Goal: Information Seeking & Learning: Learn about a topic

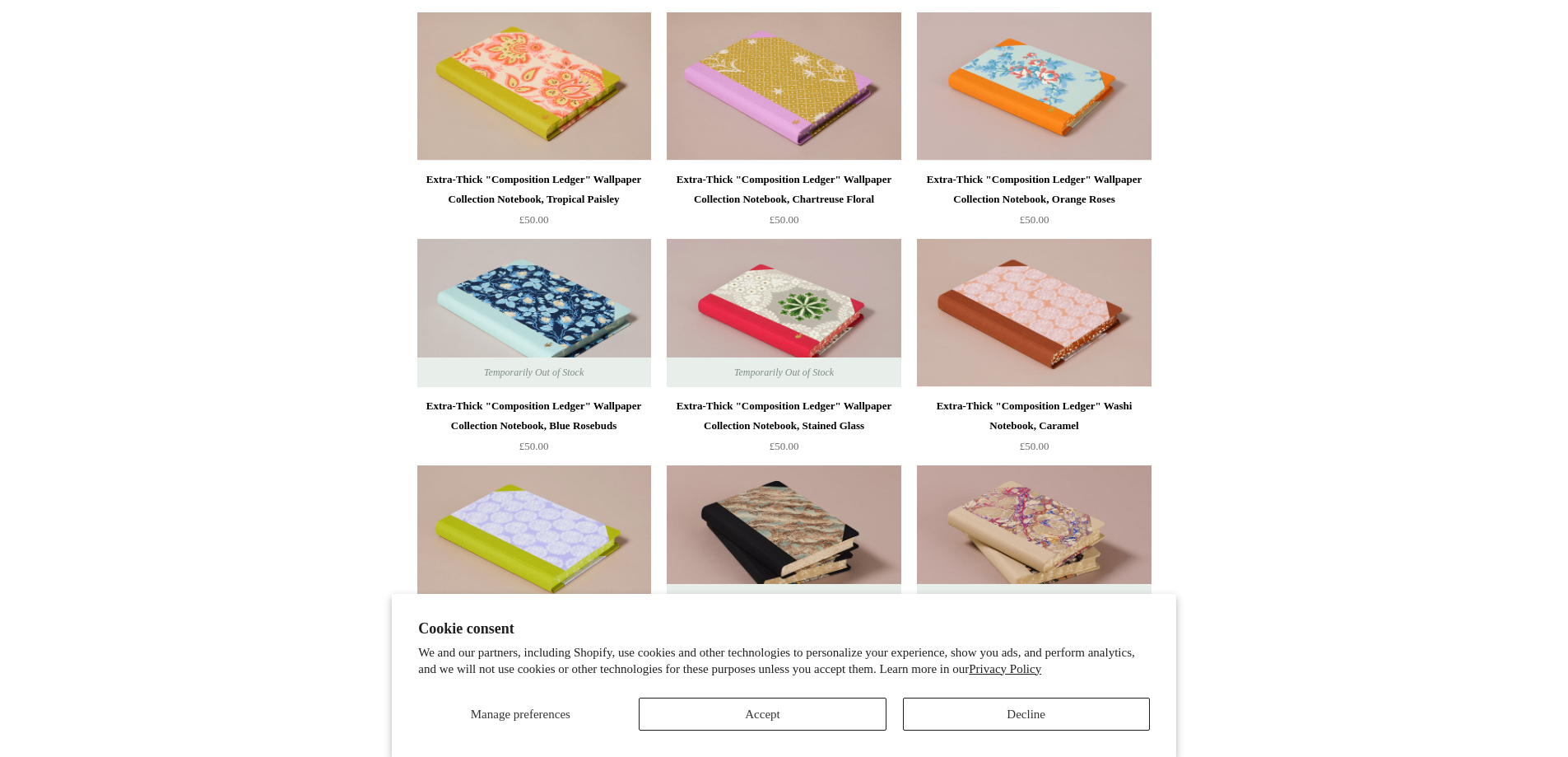
scroll to position [2141, 0]
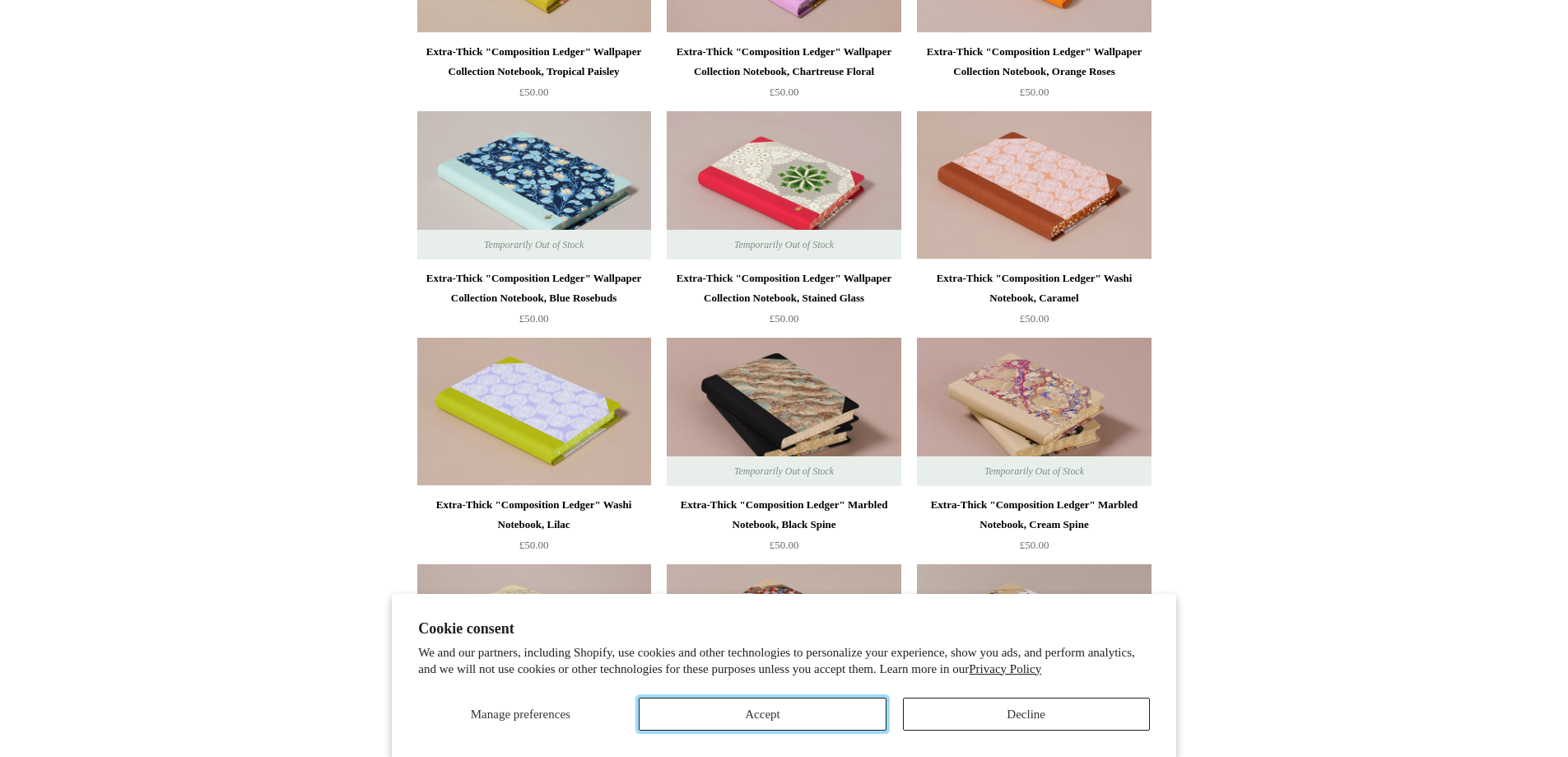
click at [839, 711] on button "Accept" at bounding box center [762, 714] width 247 height 33
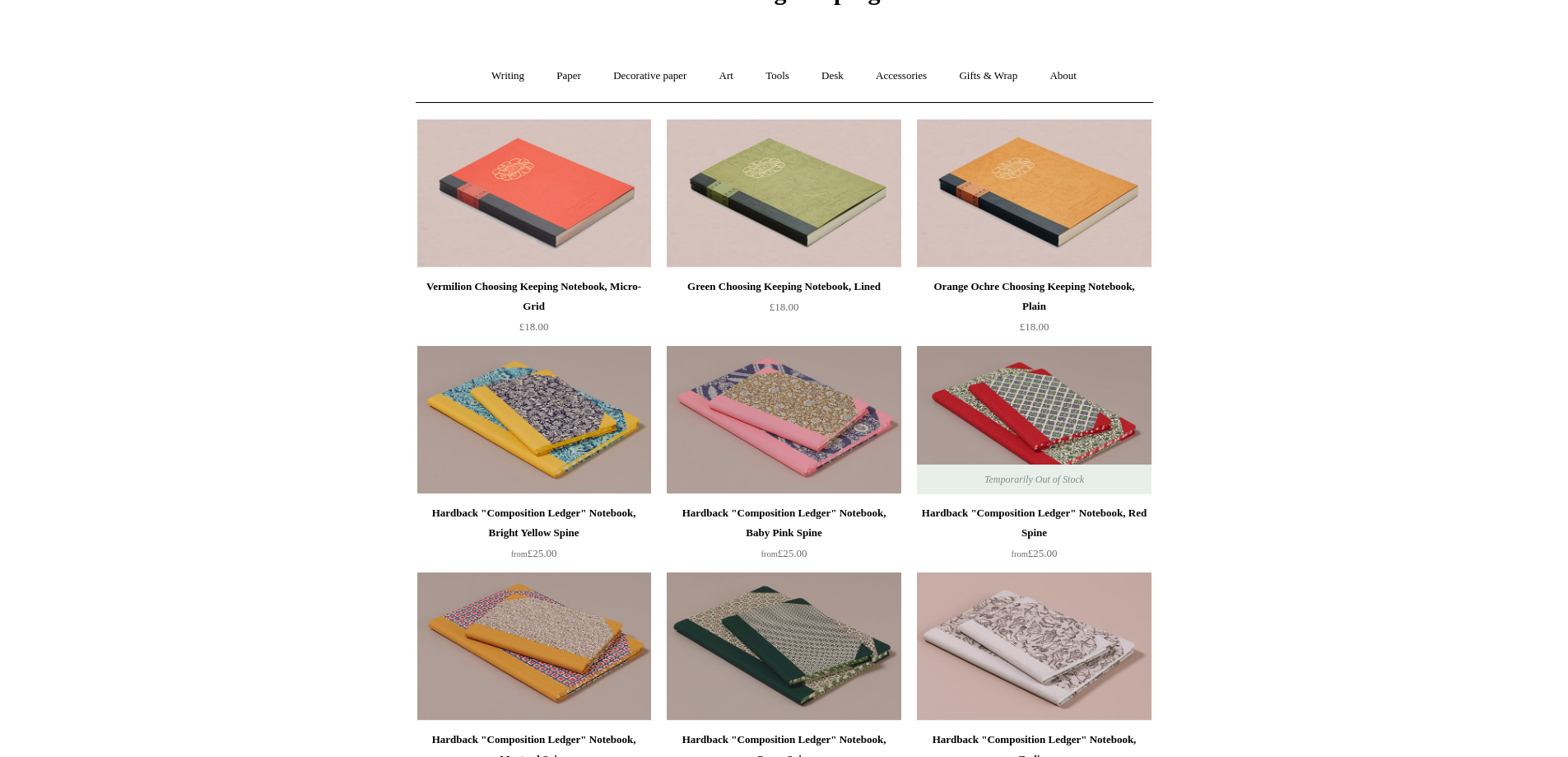
scroll to position [0, 0]
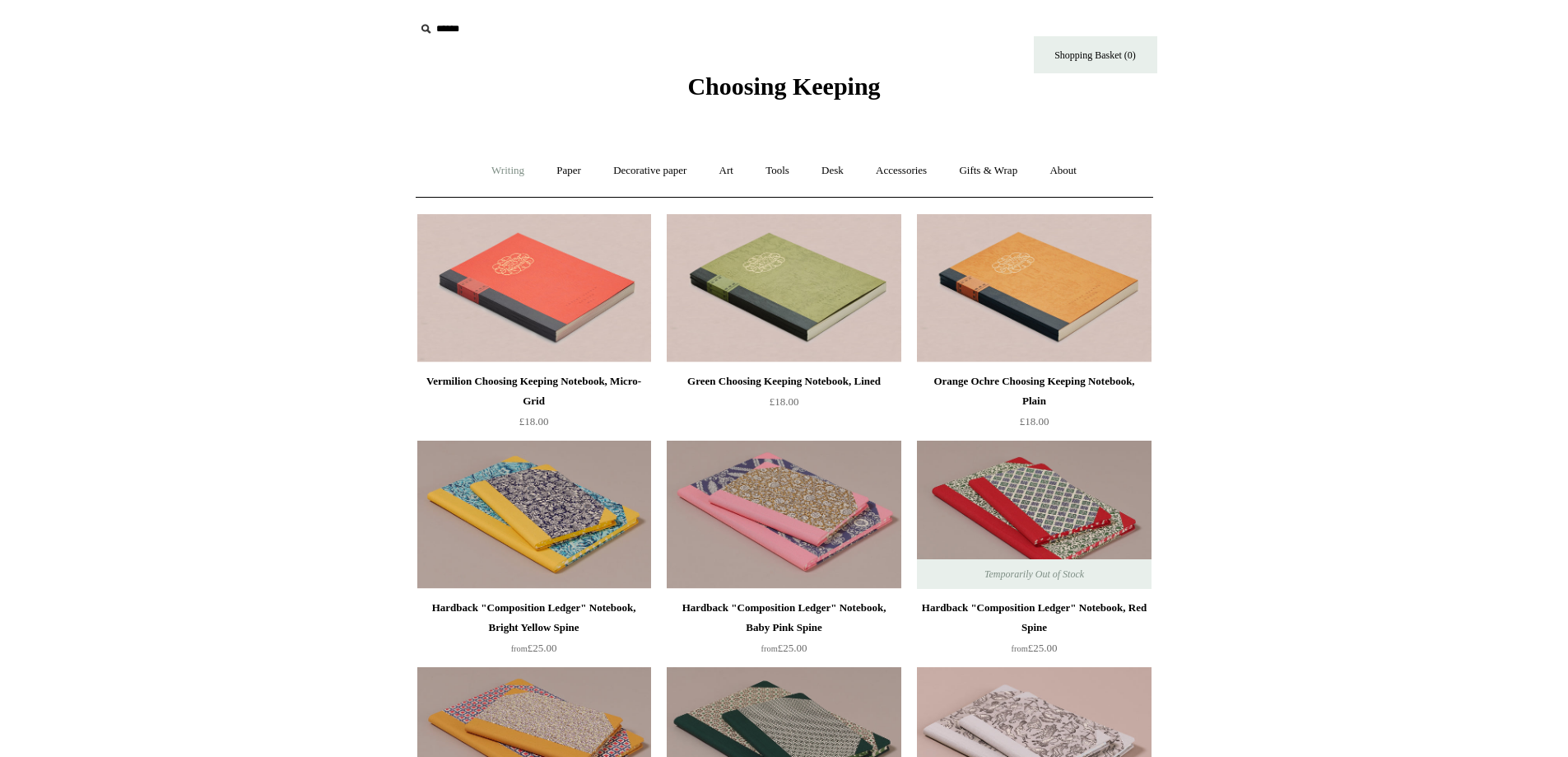
click at [479, 168] on link "Writing +" at bounding box center [507, 171] width 62 height 43
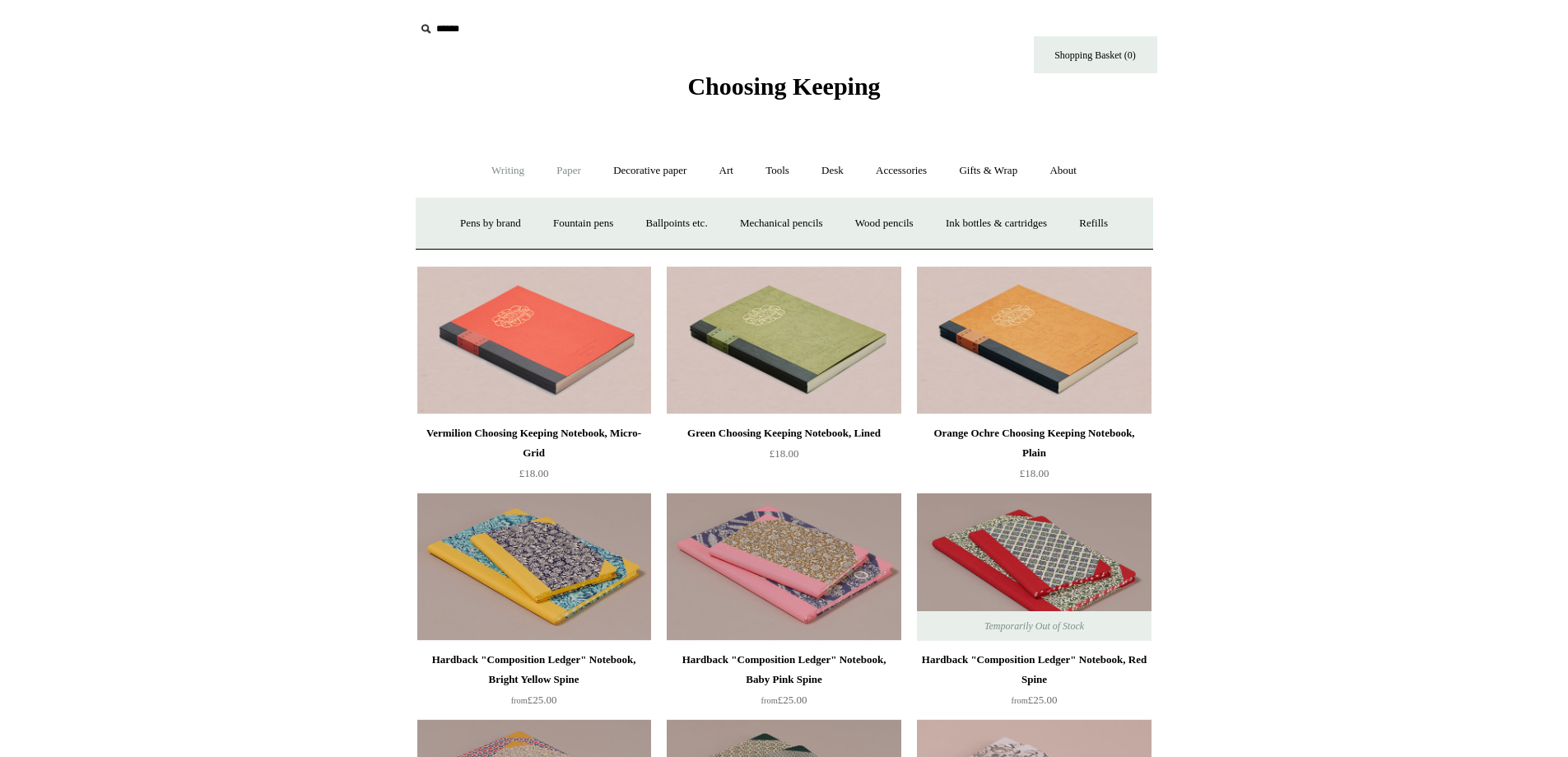
click at [571, 174] on link "Paper +" at bounding box center [569, 171] width 54 height 43
click at [907, 170] on link "Accessories +" at bounding box center [901, 171] width 80 height 43
click at [515, 220] on link "Personal Accessories +" at bounding box center [505, 223] width 119 height 43
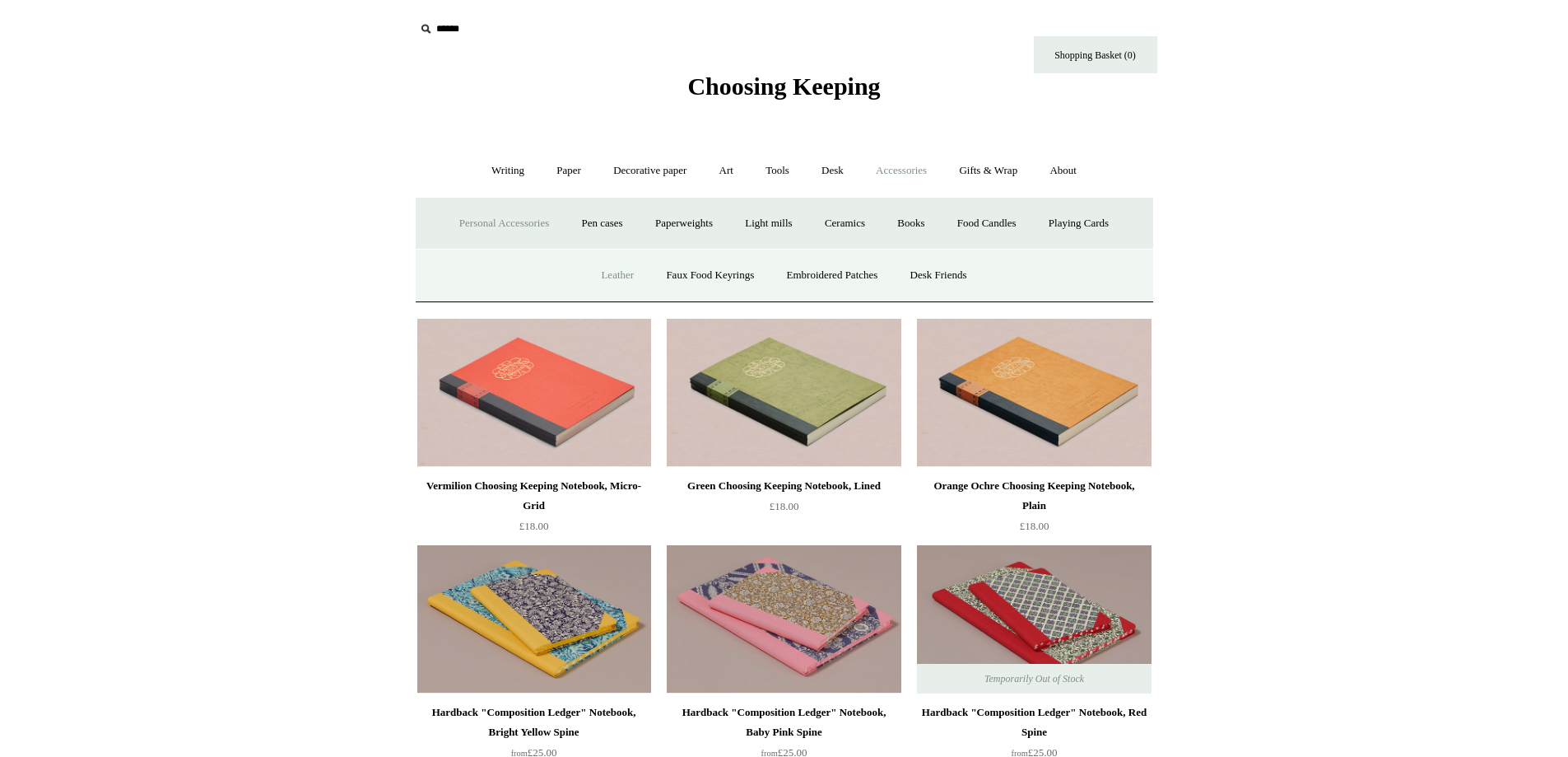
click at [609, 272] on link "Leather" at bounding box center [617, 275] width 62 height 43
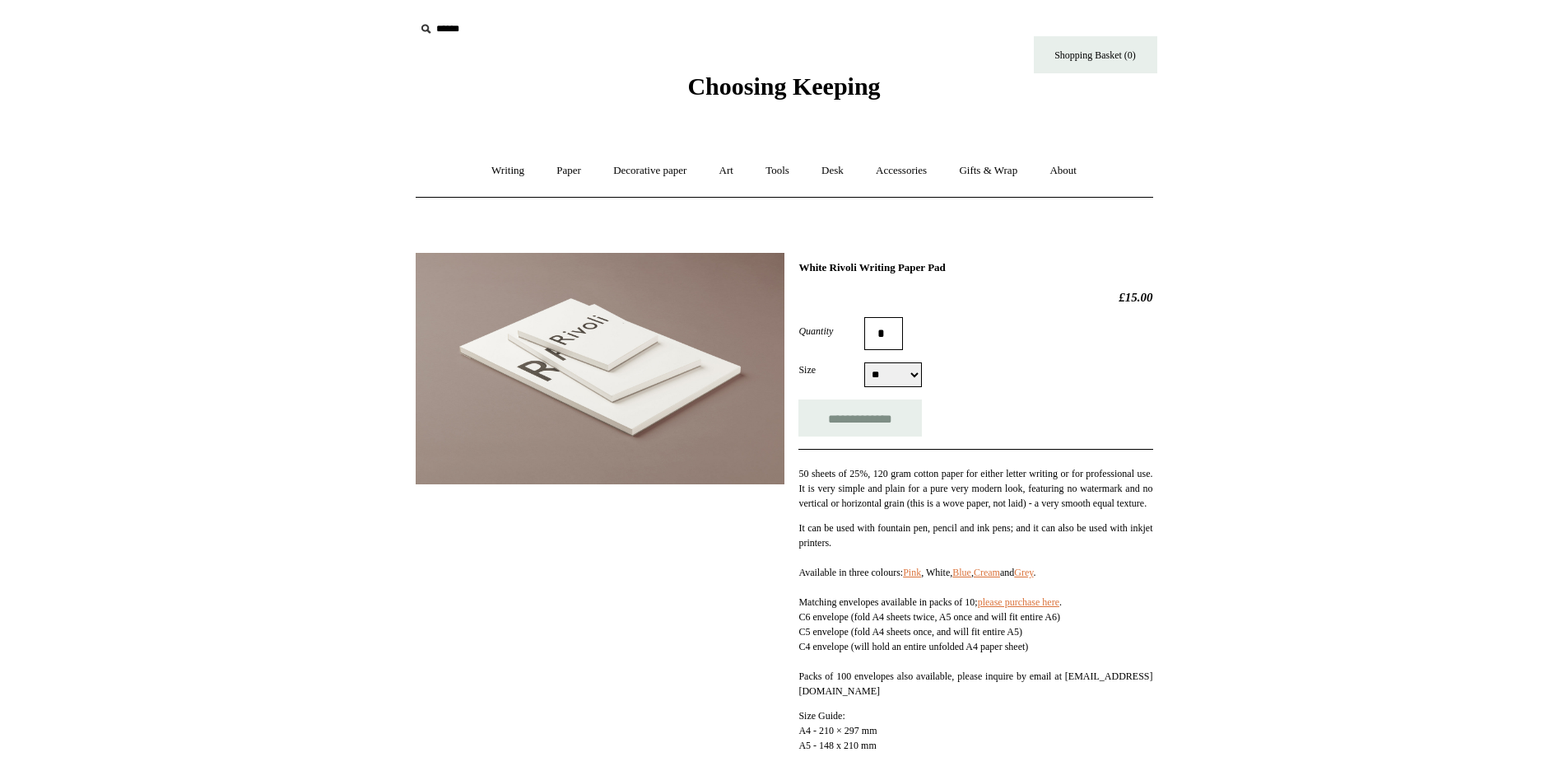
click at [893, 370] on select "** ** **" at bounding box center [893, 374] width 58 height 24
select select "**"
click at [864, 364] on select "** ** **" at bounding box center [893, 374] width 58 height 24
click at [528, 374] on img at bounding box center [600, 369] width 369 height 232
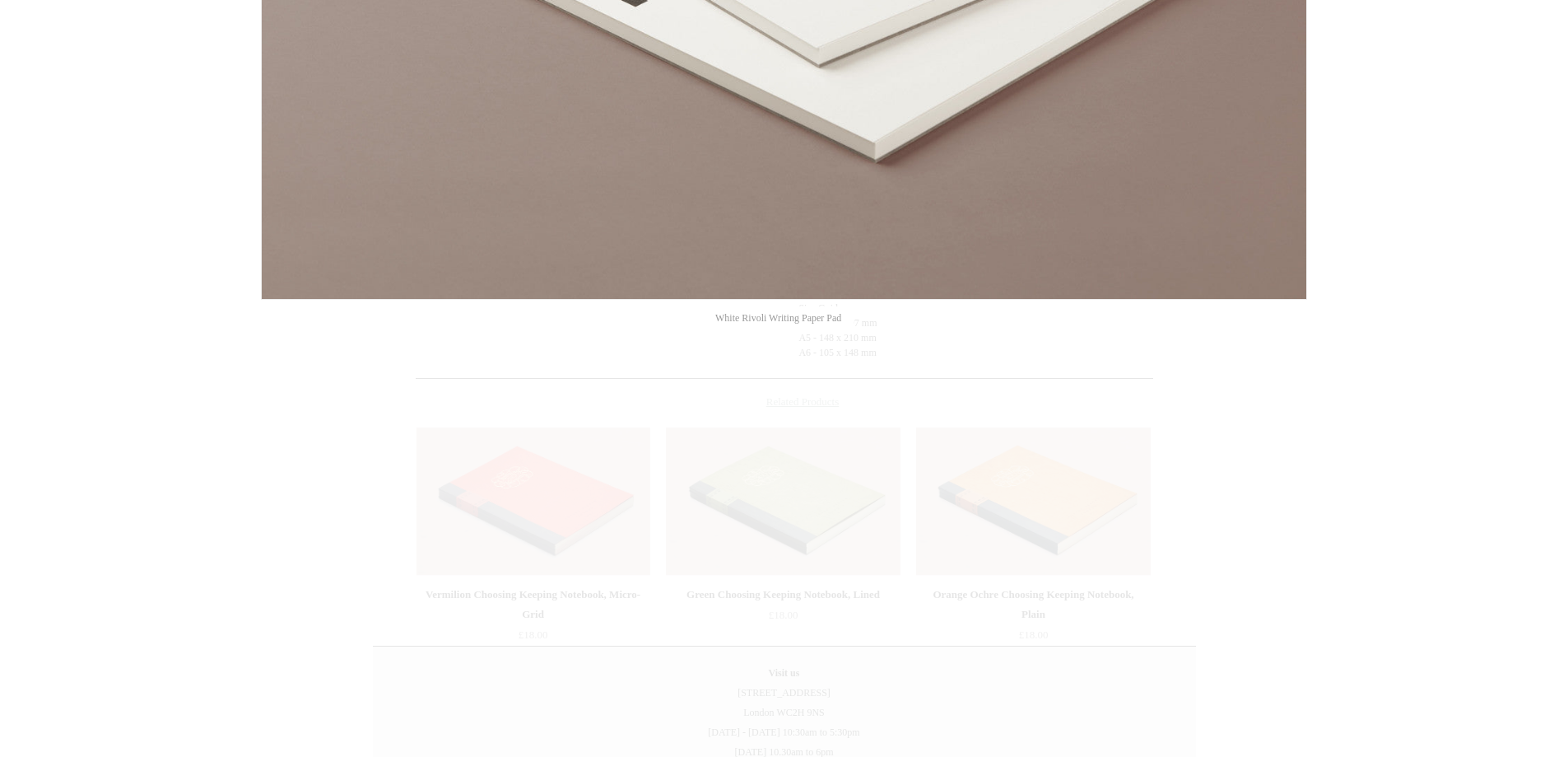
scroll to position [412, 0]
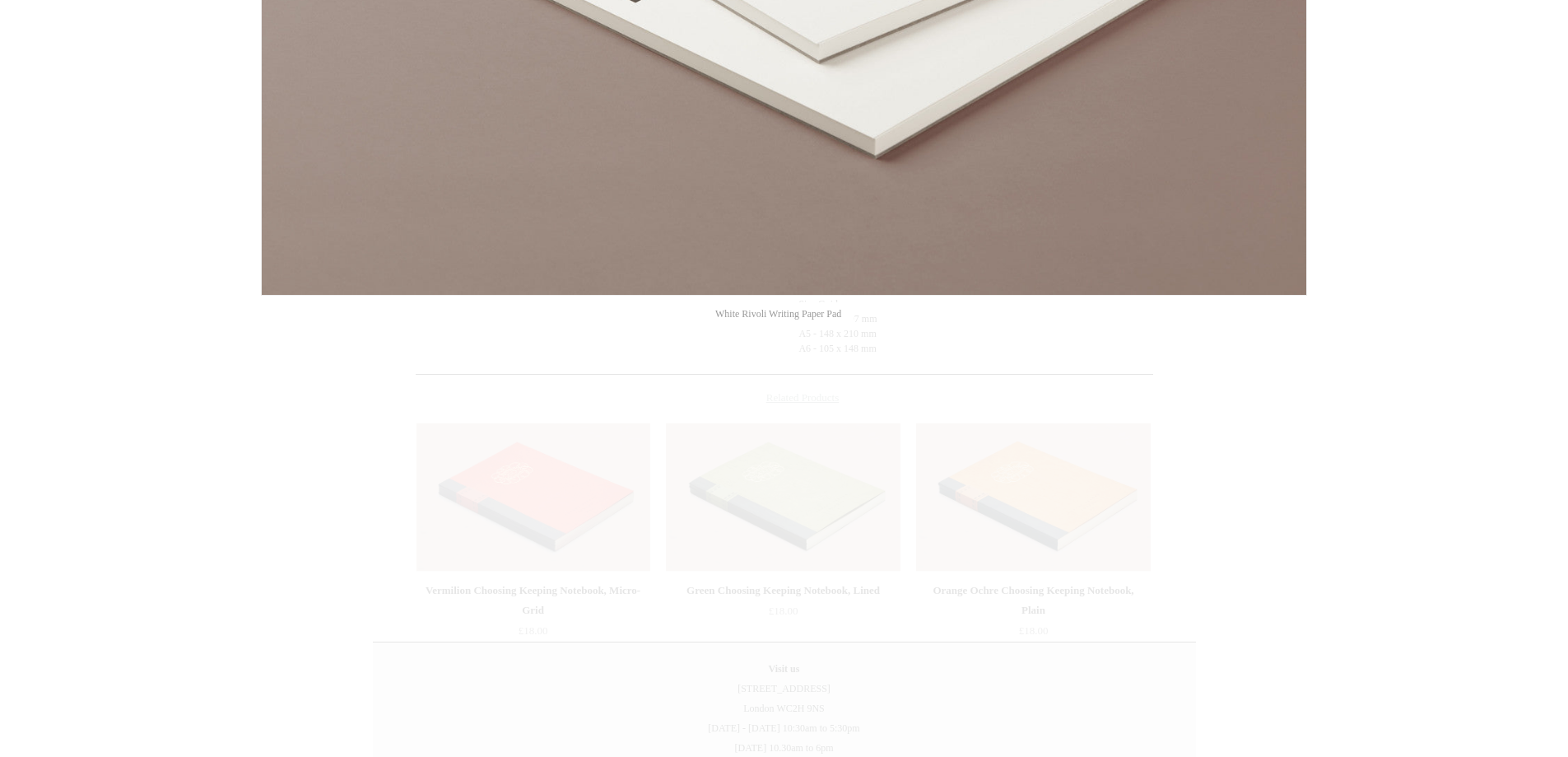
click at [302, 511] on div at bounding box center [784, 251] width 1568 height 1327
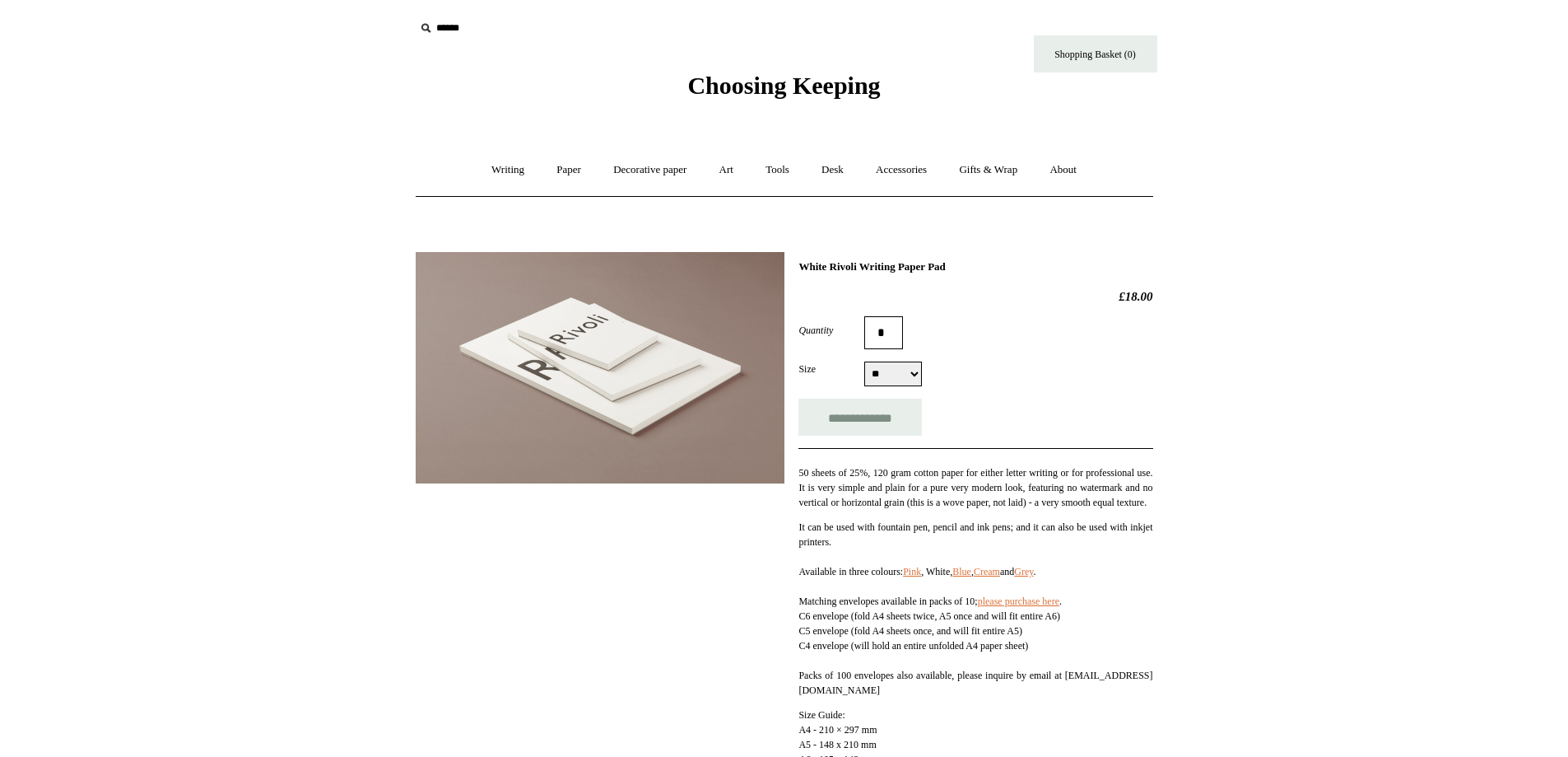
scroll to position [0, 0]
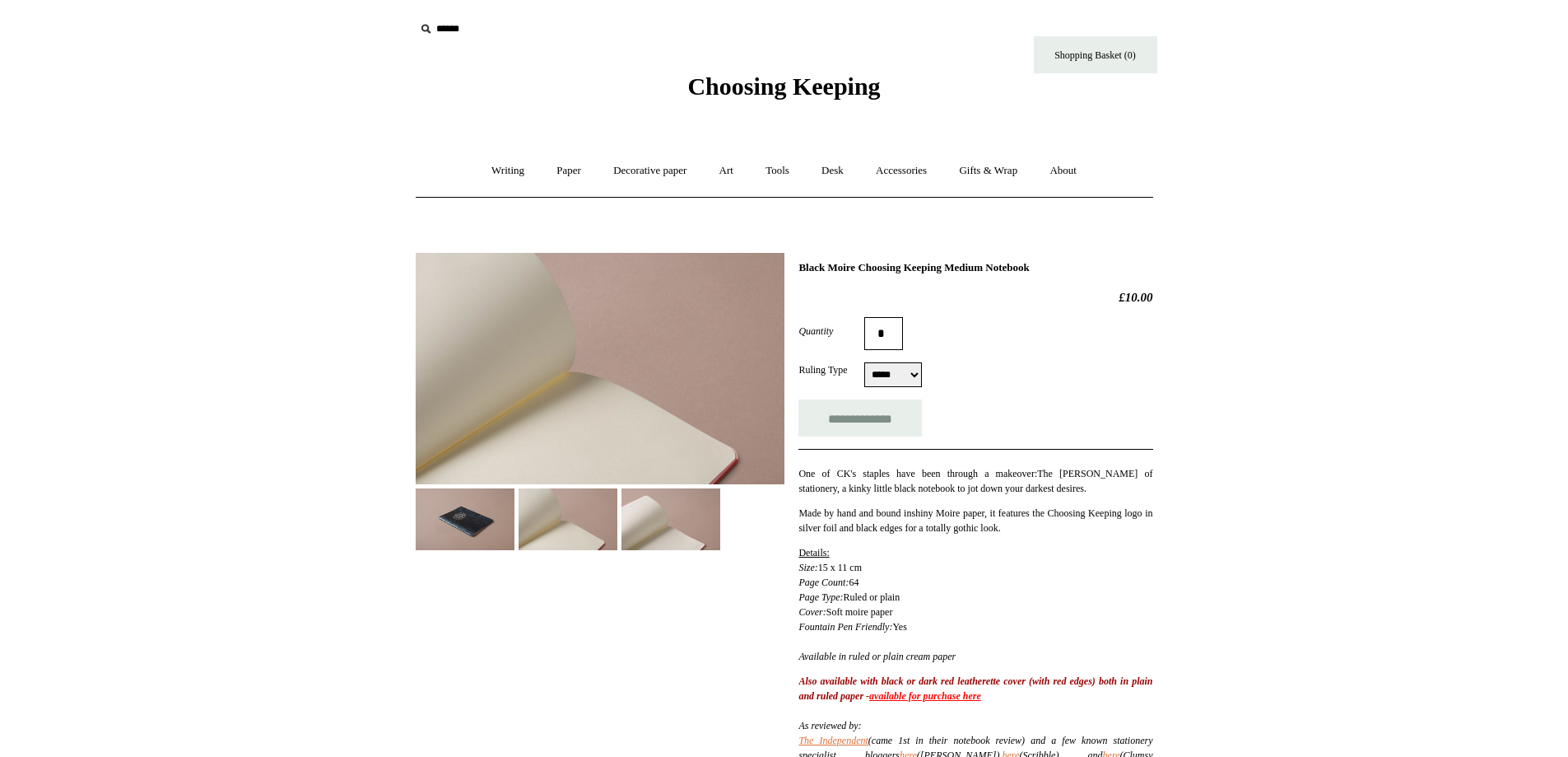
click at [447, 515] on img at bounding box center [465, 519] width 99 height 62
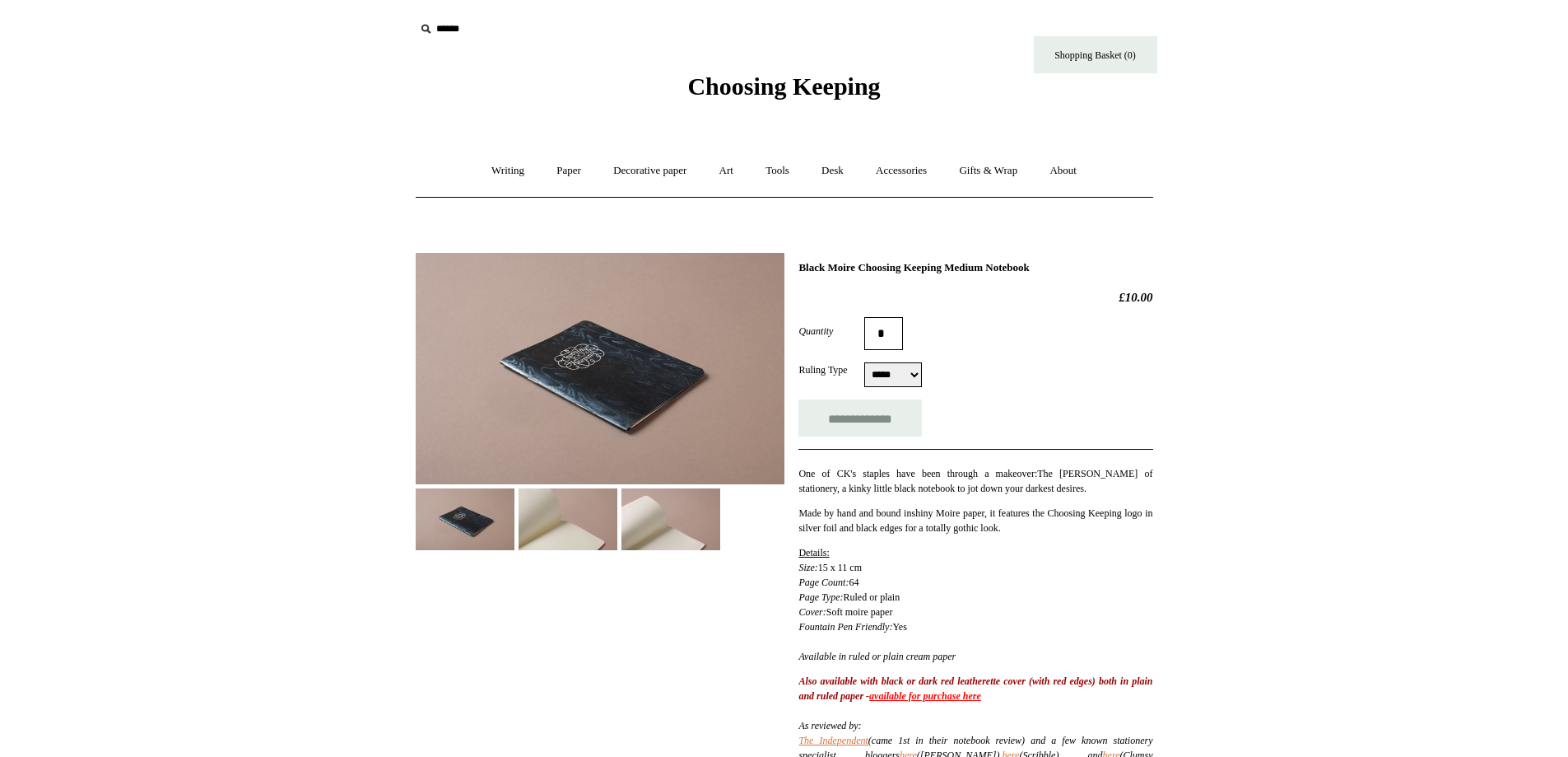
click at [894, 379] on select "***** *****" at bounding box center [893, 374] width 58 height 24
select select "*****"
click at [864, 364] on select "***** *****" at bounding box center [893, 374] width 58 height 24
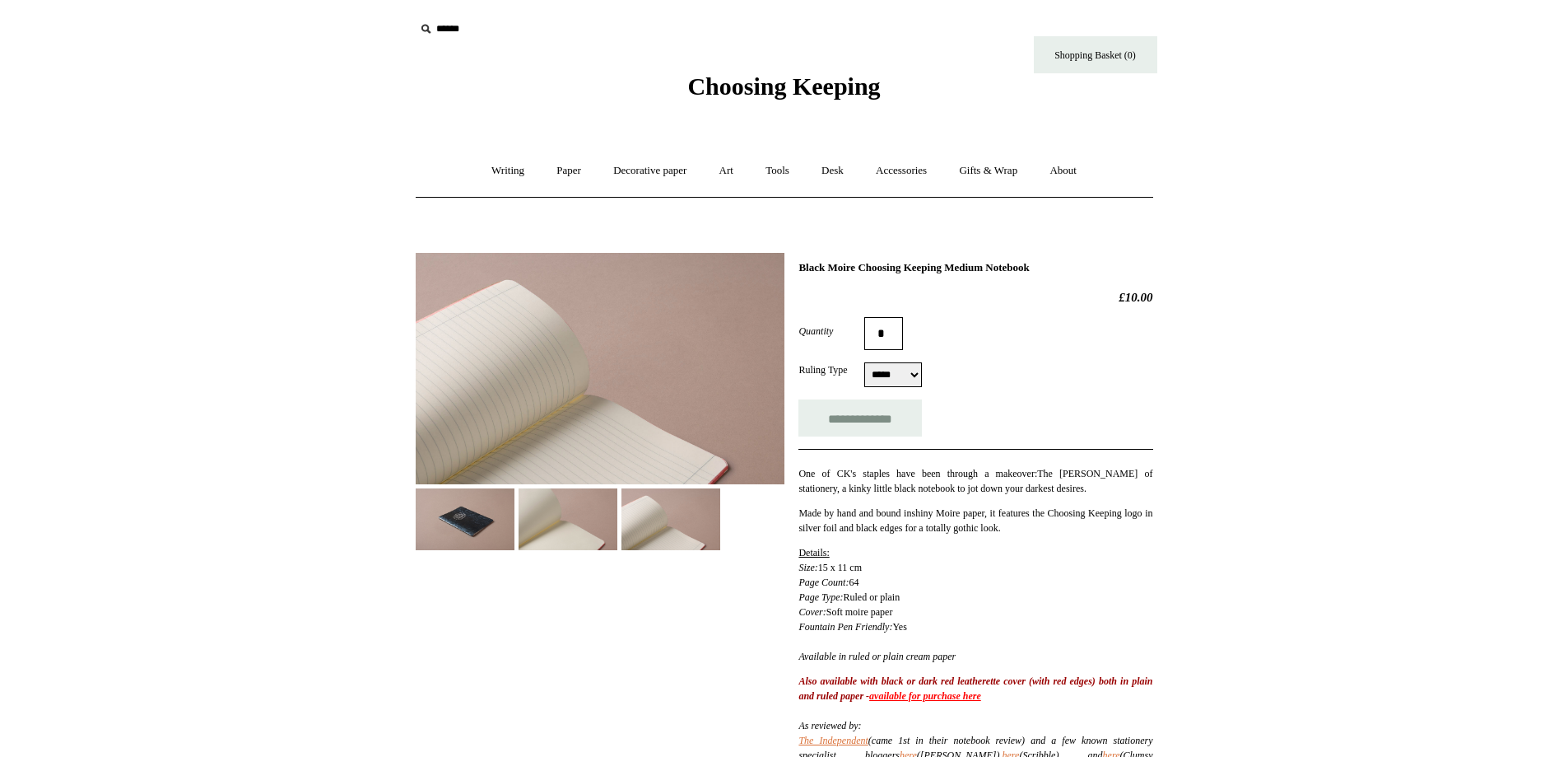
click at [681, 516] on img at bounding box center [670, 519] width 99 height 62
click at [577, 524] on img at bounding box center [568, 519] width 99 height 62
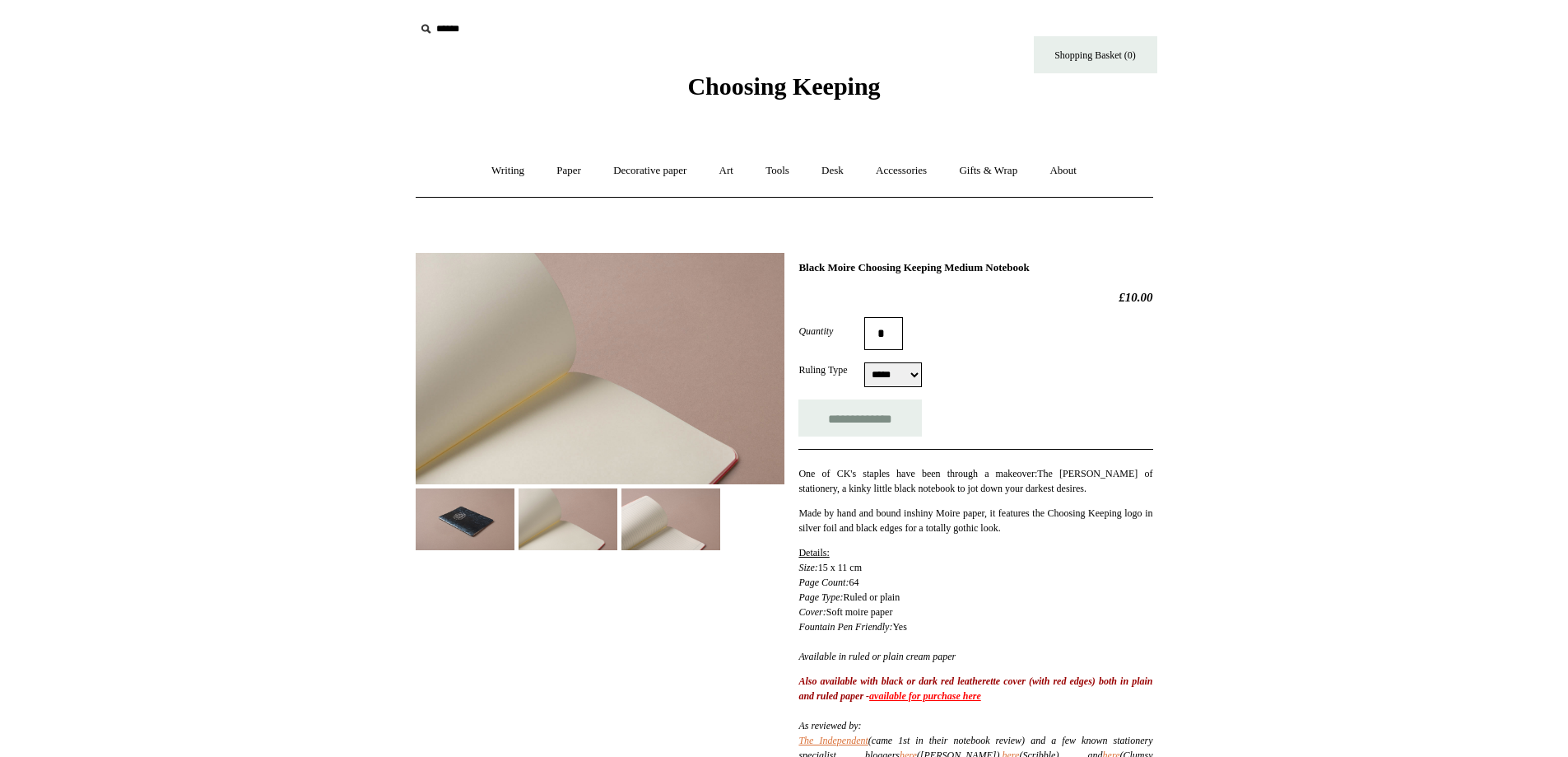
click at [453, 533] on img at bounding box center [465, 519] width 99 height 62
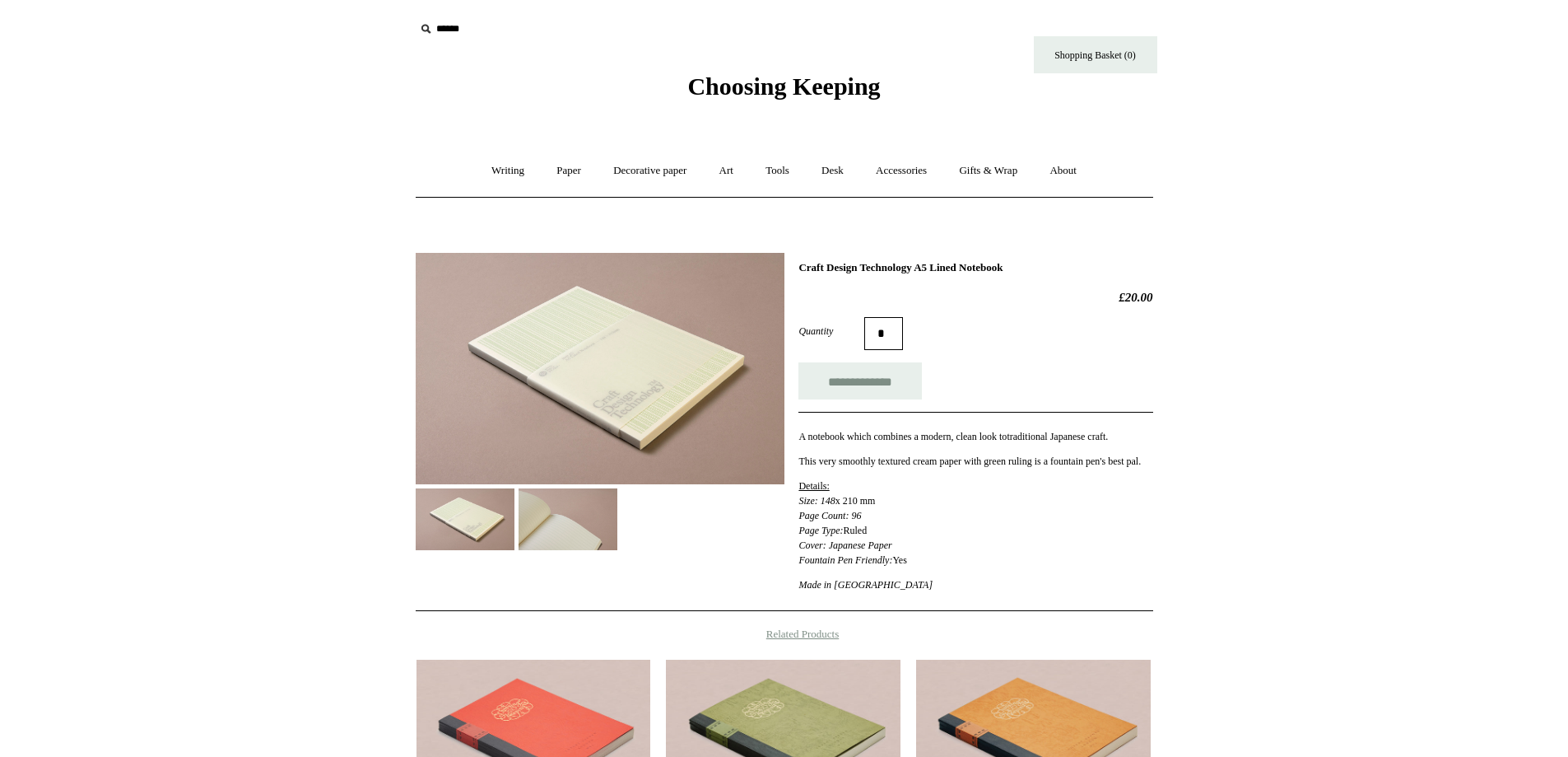
click at [581, 534] on img at bounding box center [568, 519] width 99 height 62
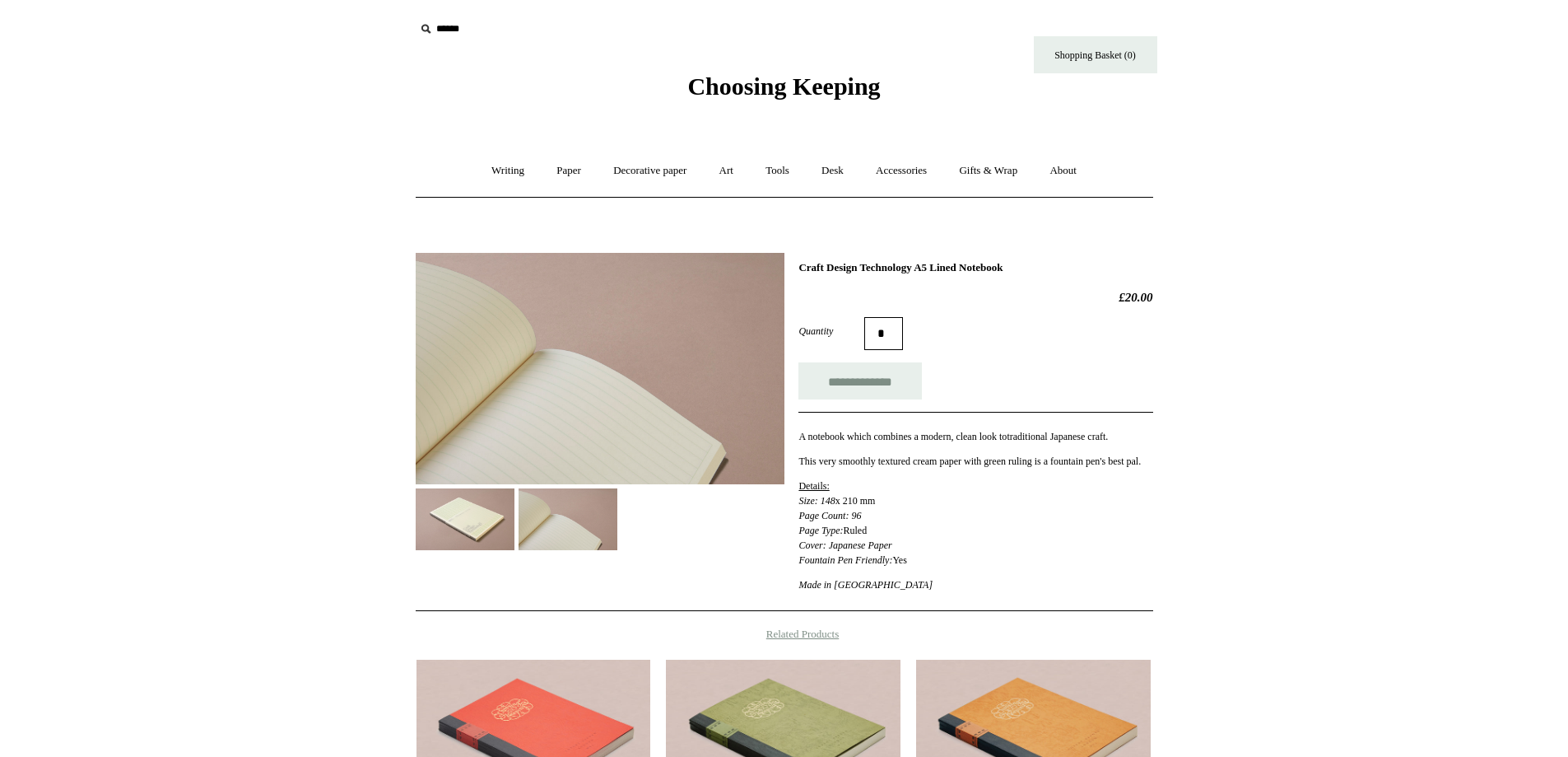
click at [469, 511] on img at bounding box center [465, 519] width 99 height 62
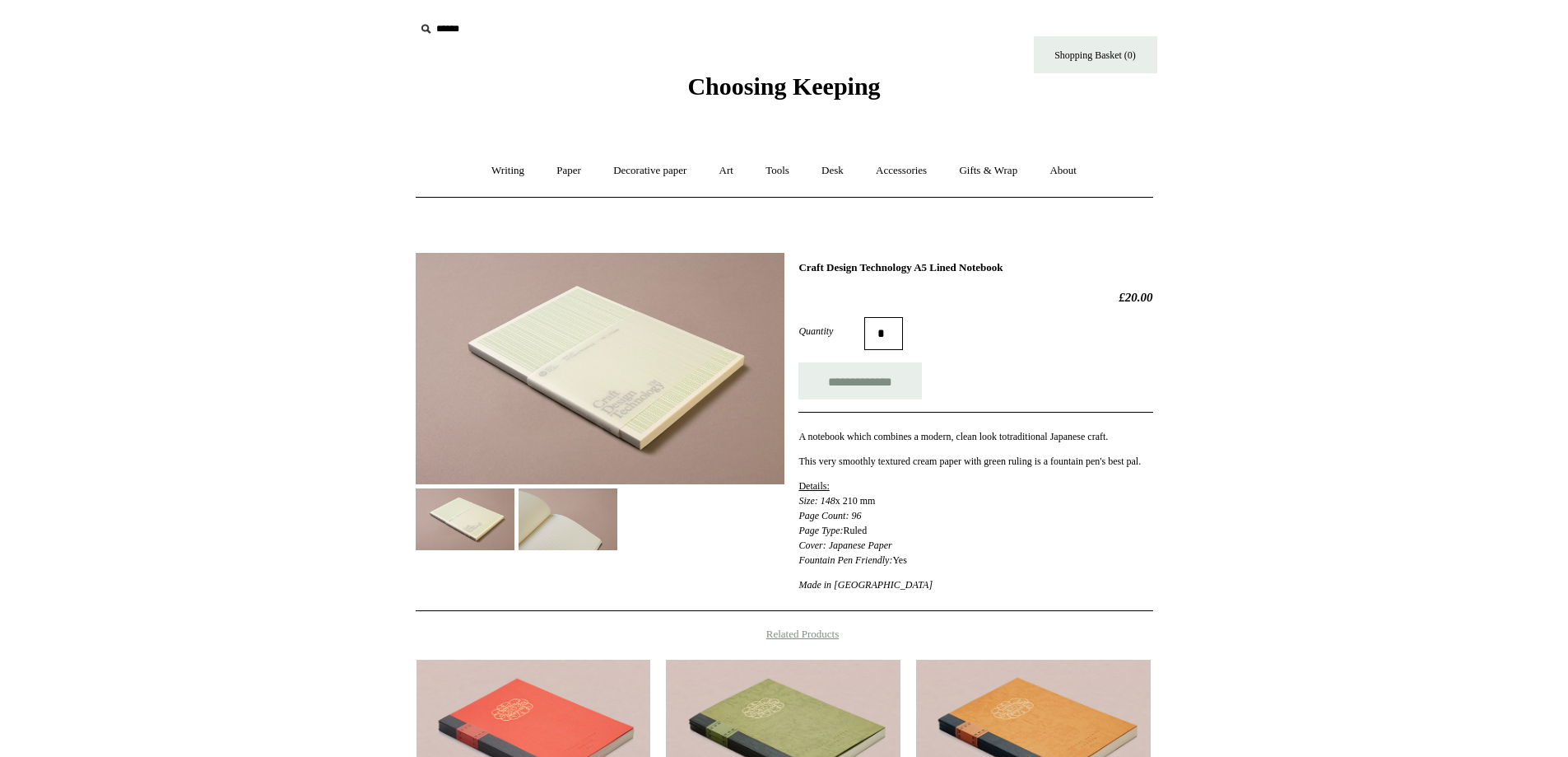
click at [568, 538] on img at bounding box center [568, 519] width 99 height 62
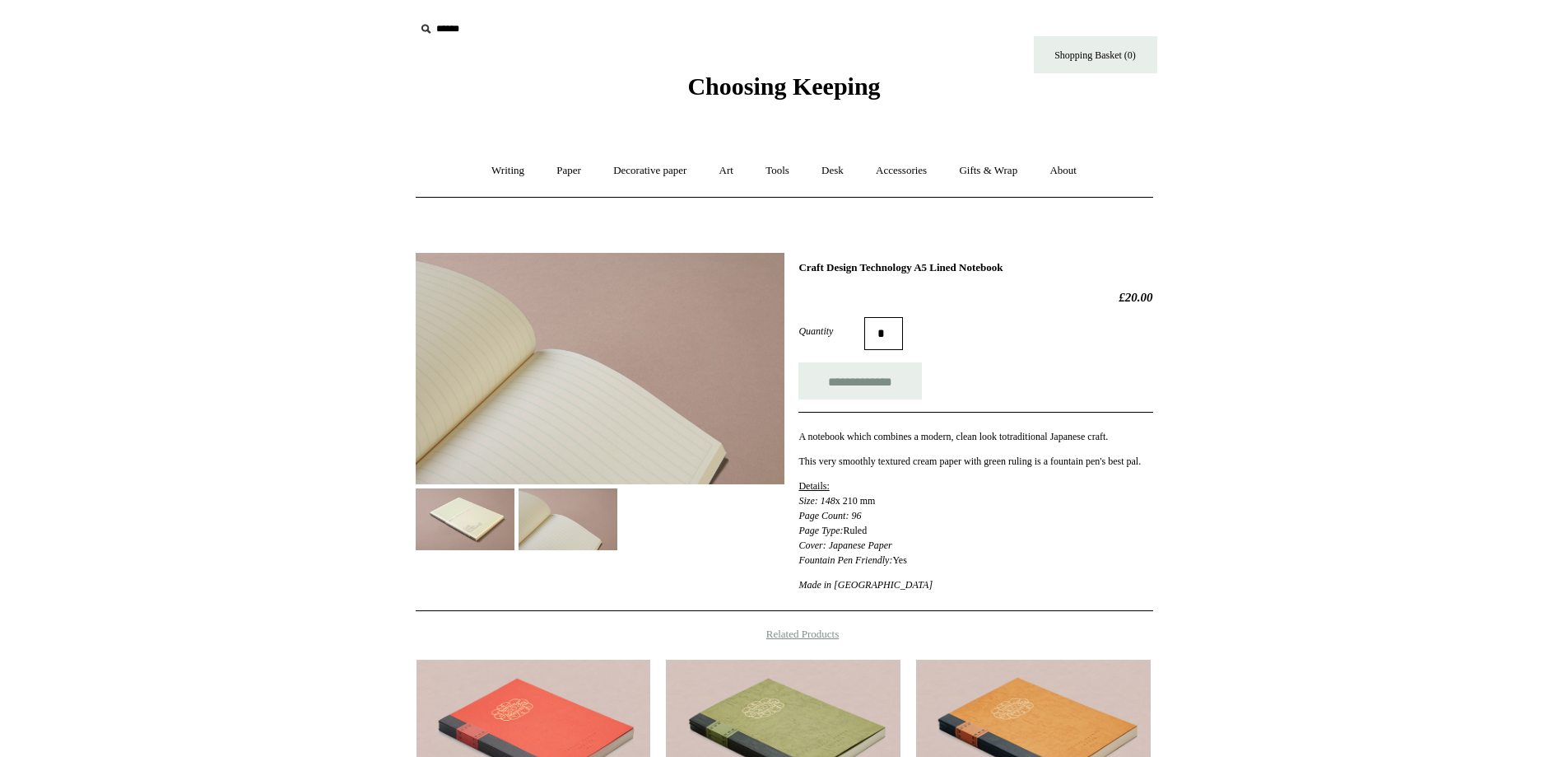
click at [470, 525] on img at bounding box center [465, 519] width 99 height 62
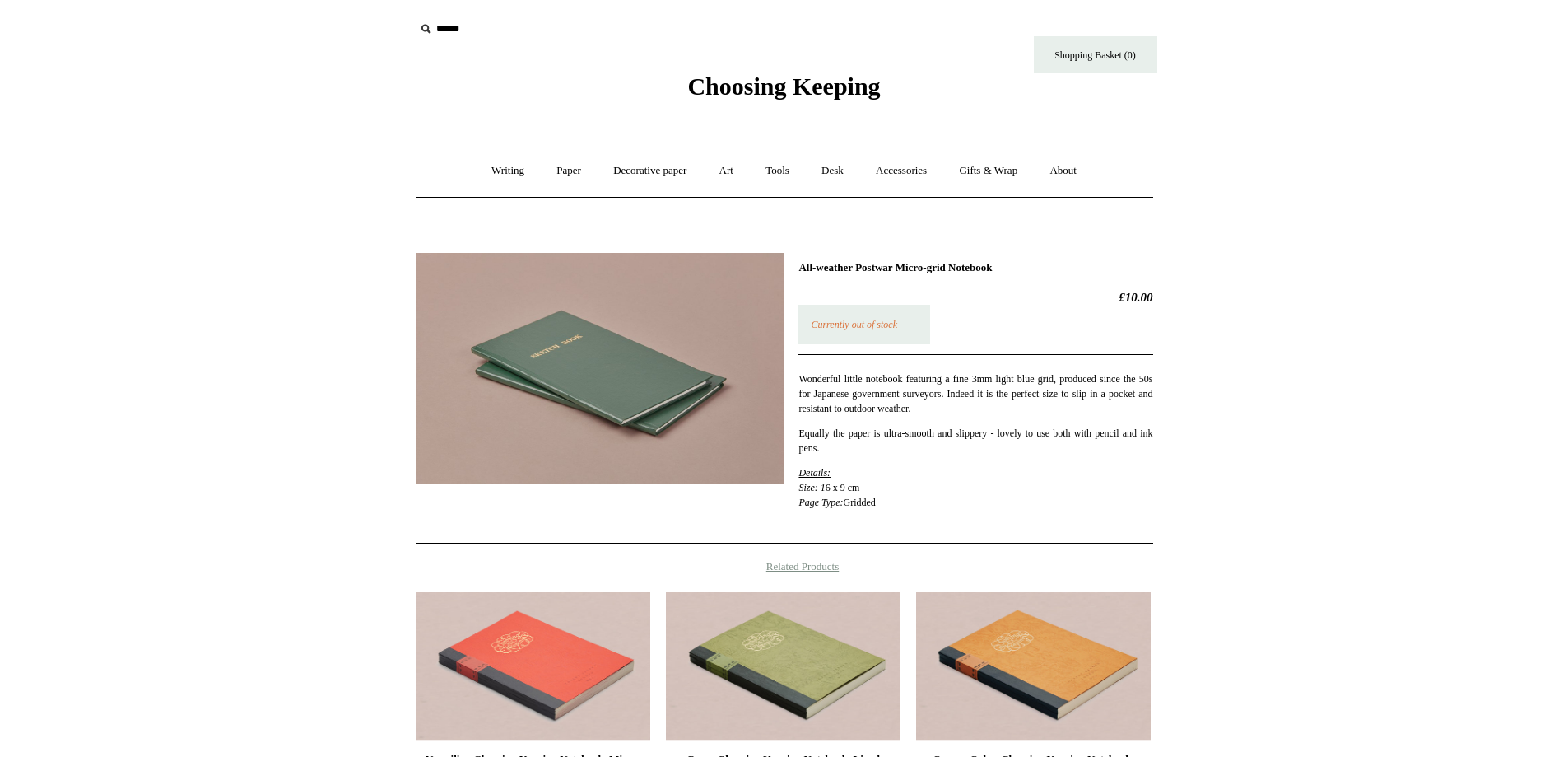
click at [685, 374] on img at bounding box center [600, 369] width 369 height 232
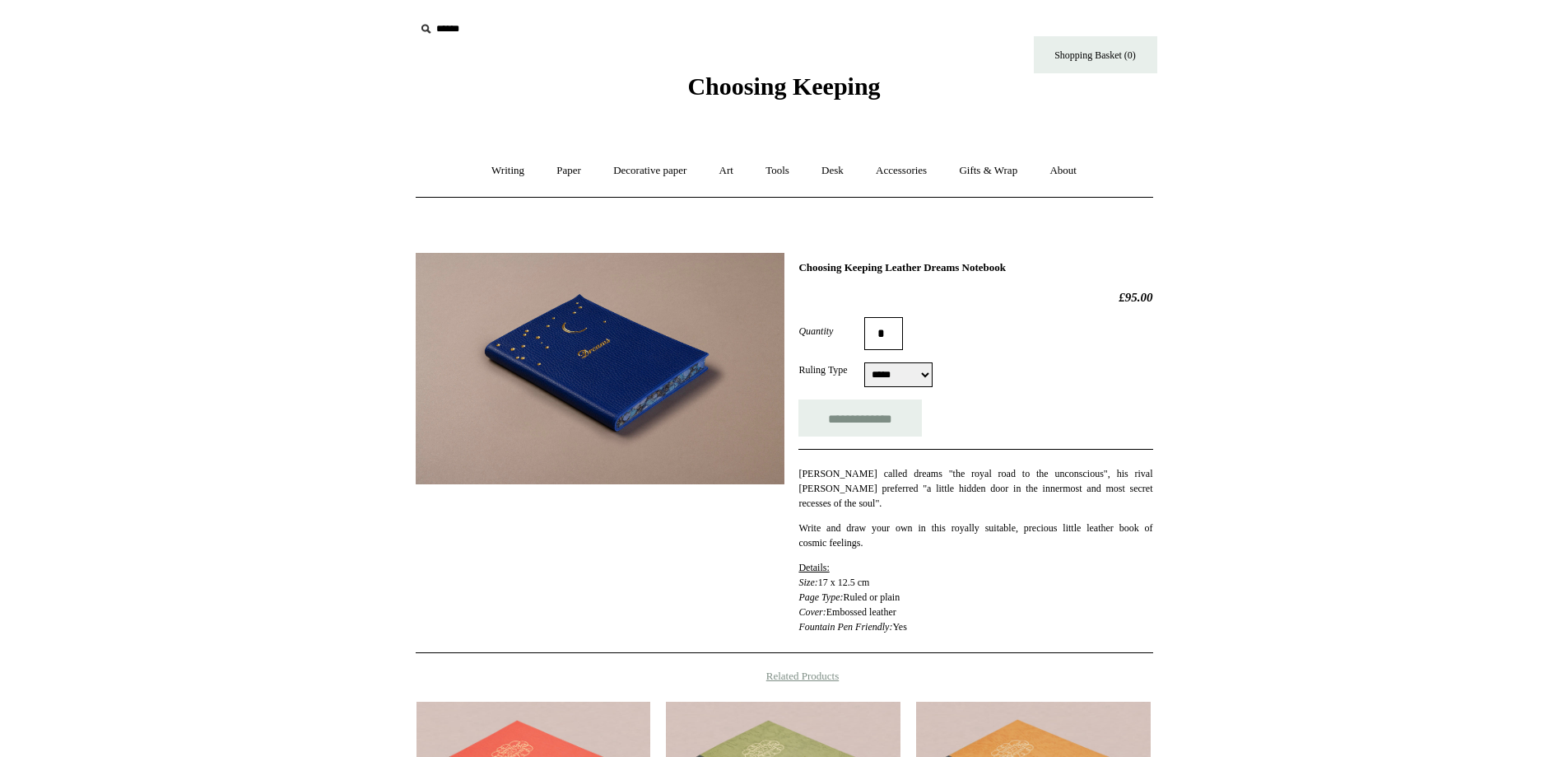
click at [681, 388] on img at bounding box center [600, 369] width 369 height 232
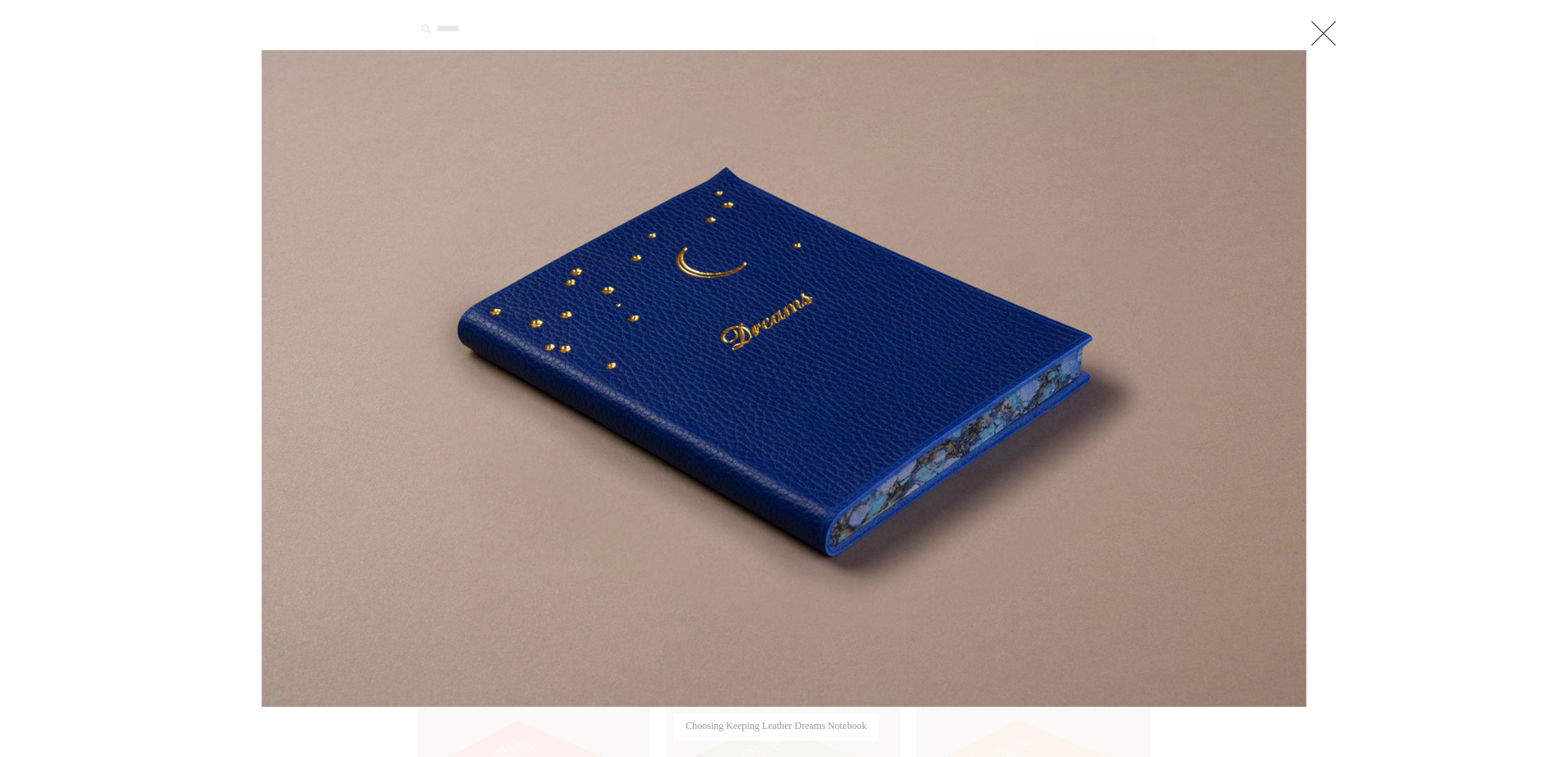
click at [1338, 24] on link at bounding box center [1324, 33] width 33 height 33
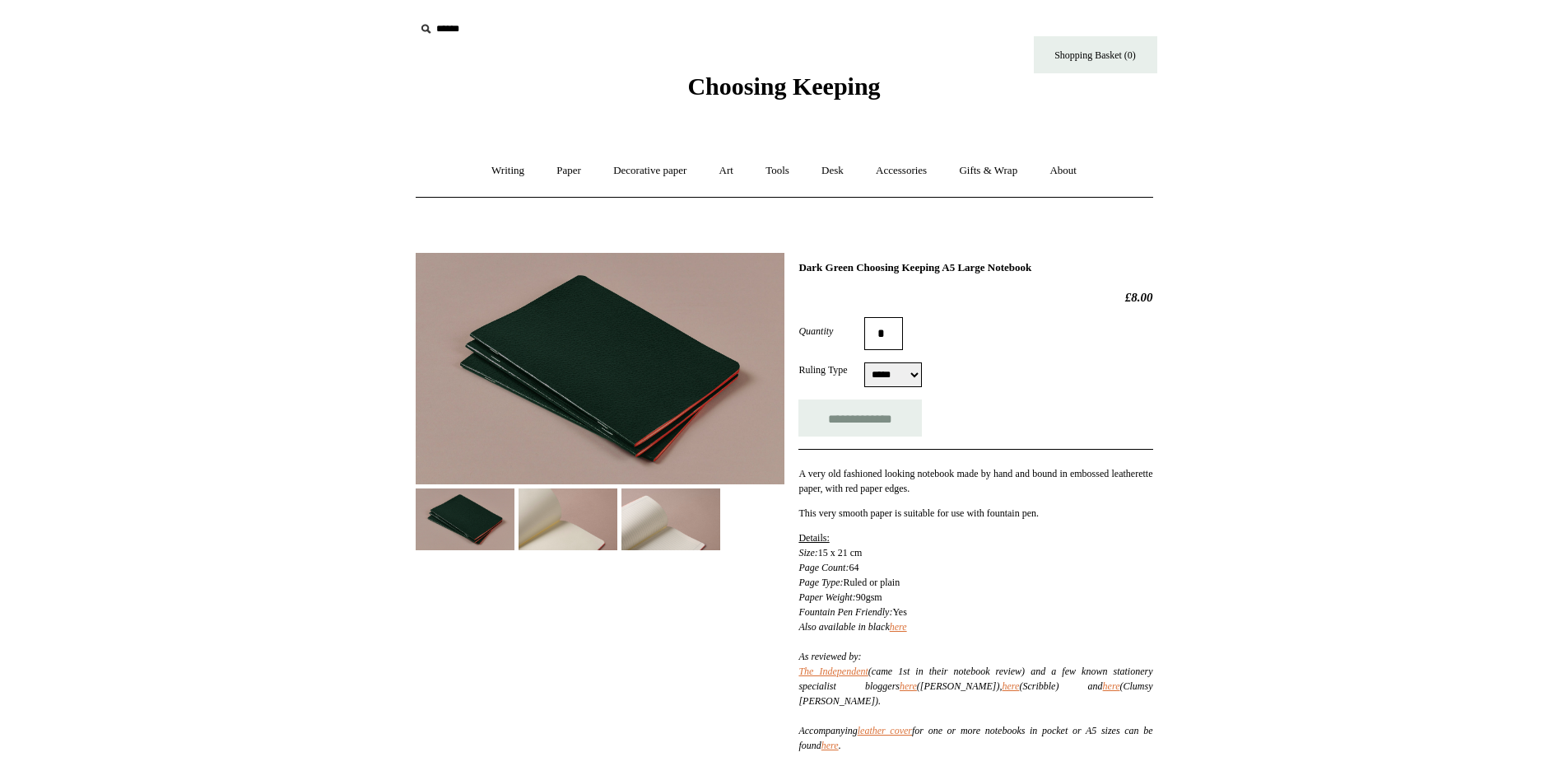
click at [893, 379] on select "***** *****" at bounding box center [893, 374] width 58 height 24
select select "*****"
click at [864, 364] on select "***** *****" at bounding box center [893, 374] width 58 height 24
click at [559, 410] on img at bounding box center [600, 369] width 369 height 232
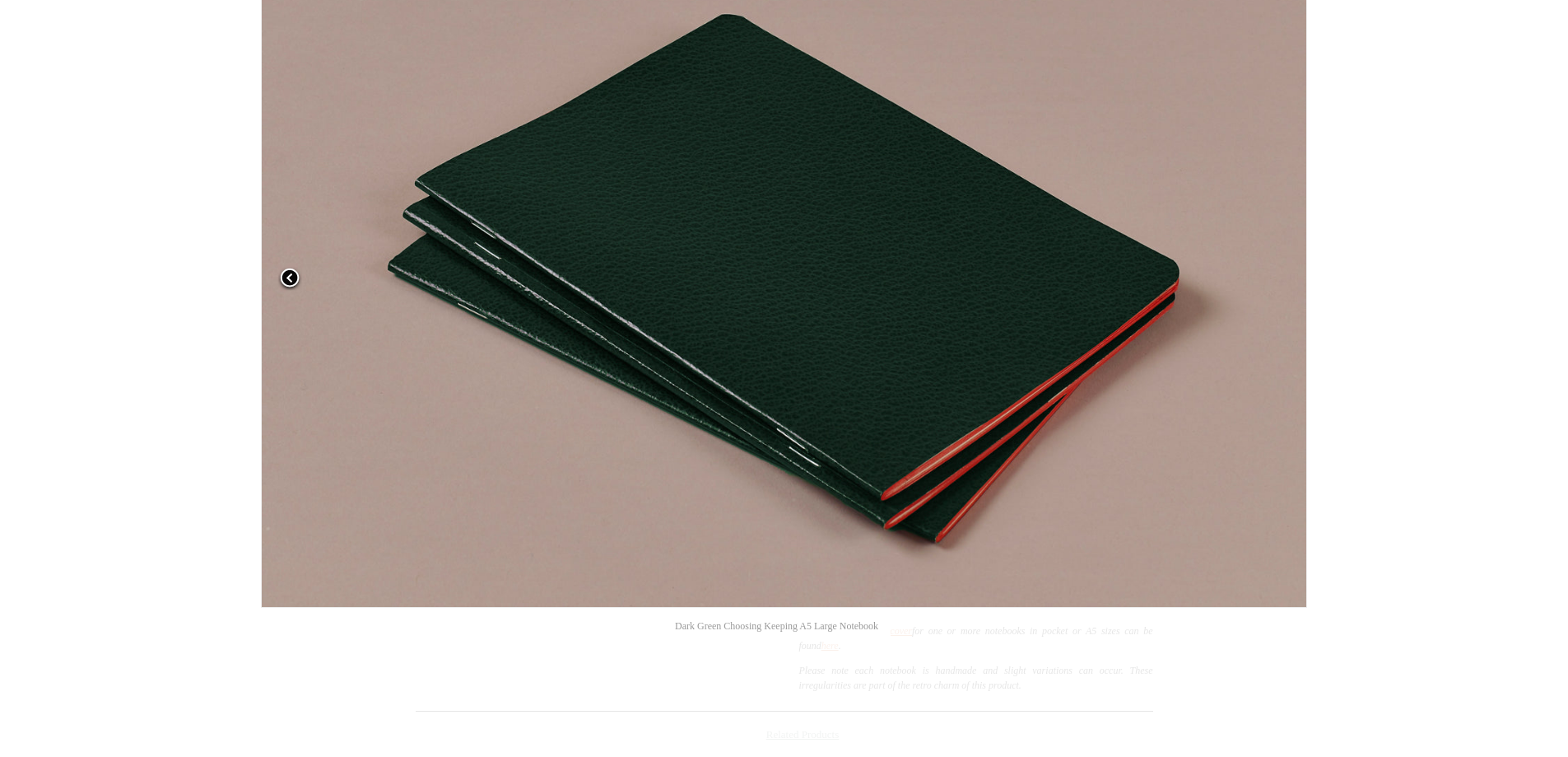
scroll to position [165, 0]
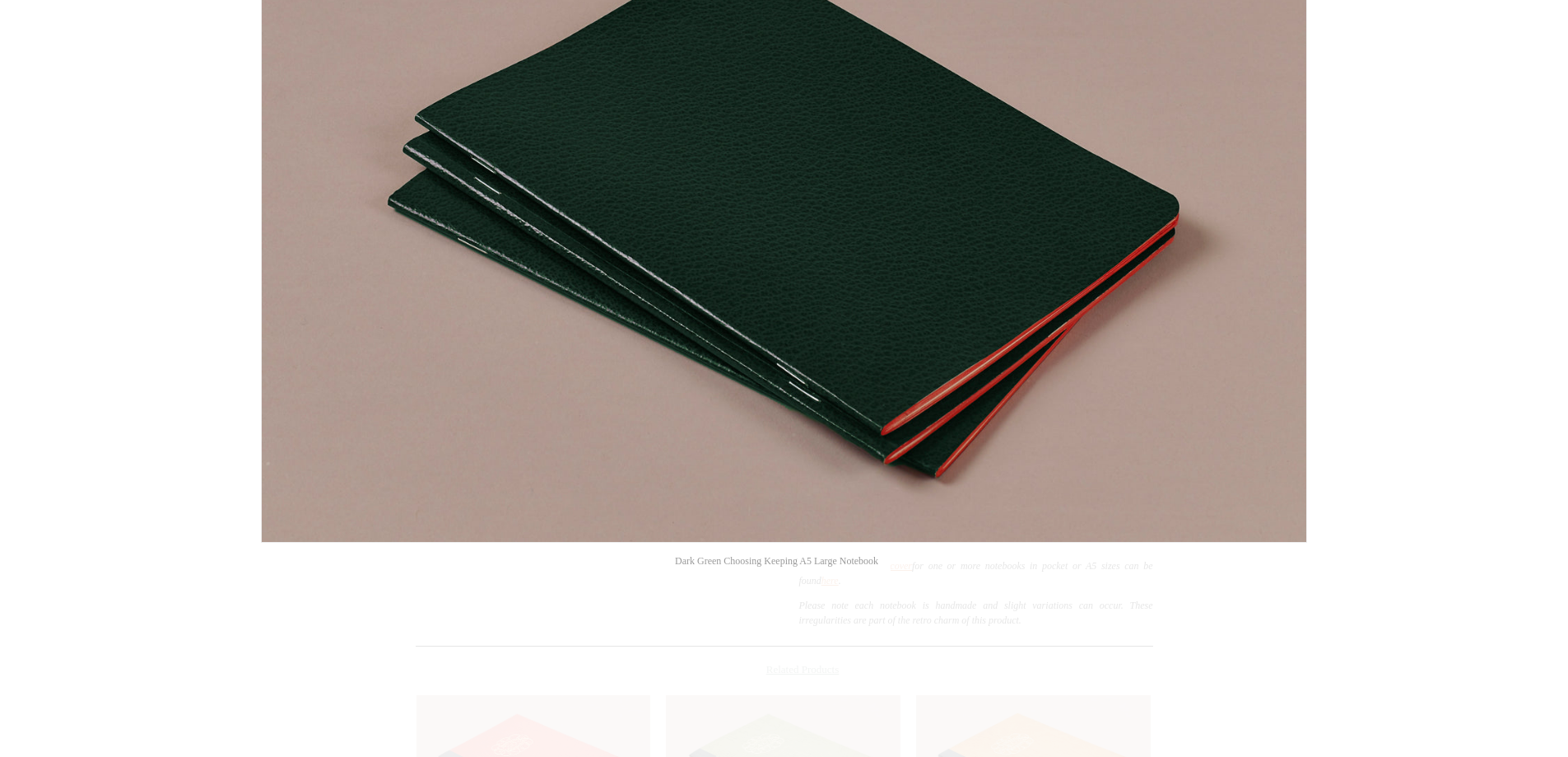
click at [1403, 287] on div at bounding box center [784, 504] width 1568 height 1337
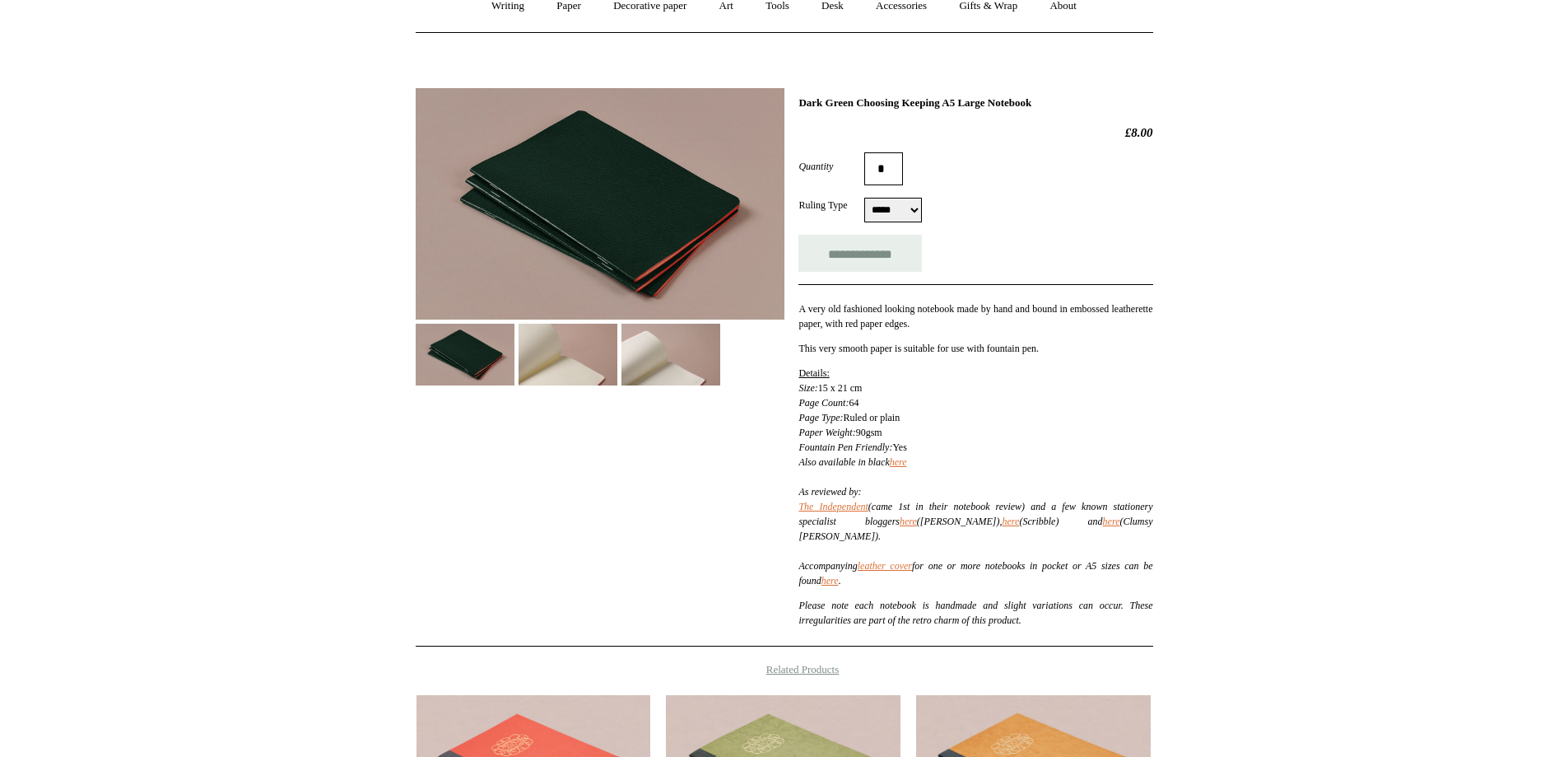
click at [611, 219] on img at bounding box center [600, 203] width 369 height 232
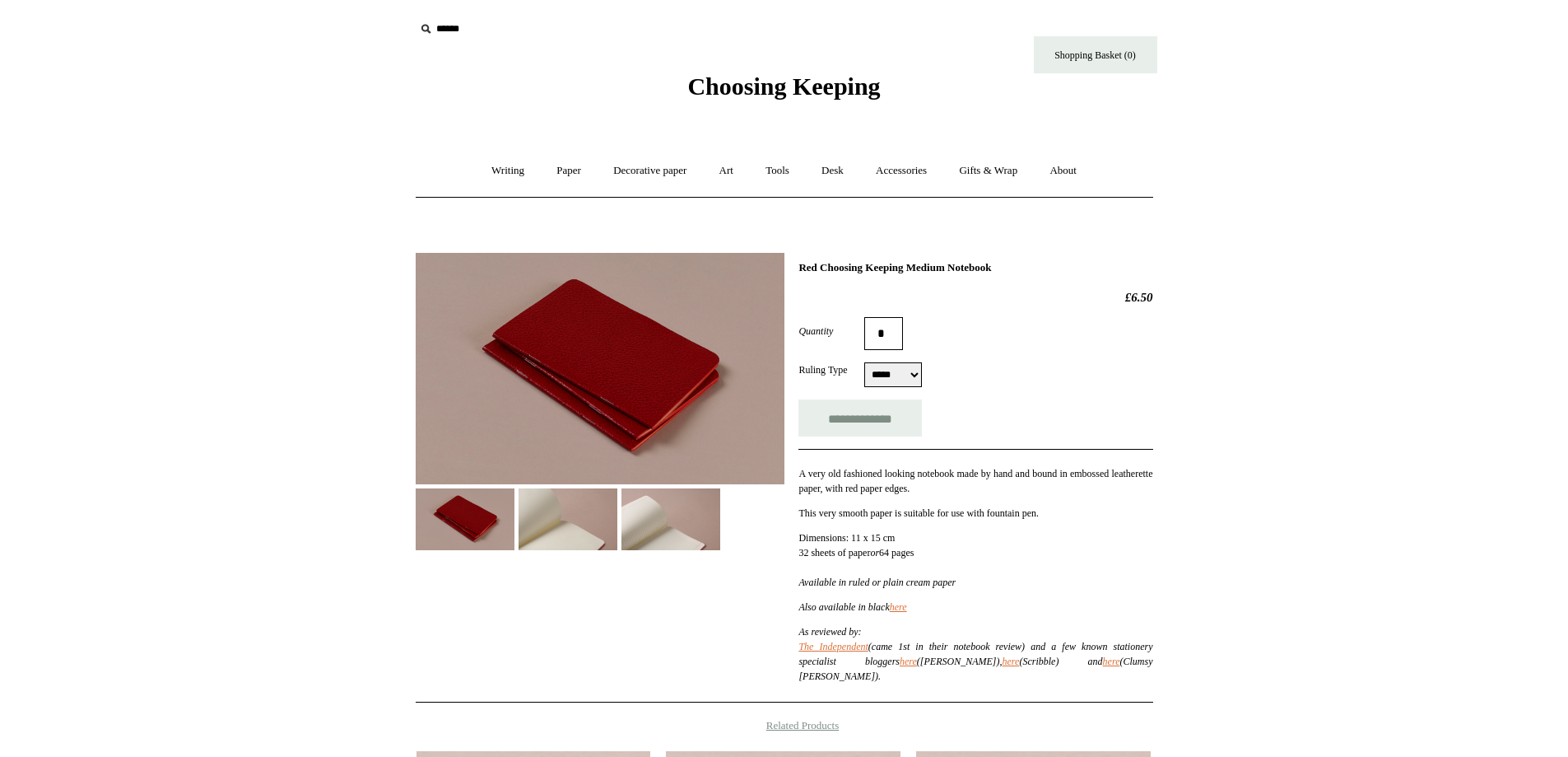
click at [613, 375] on img at bounding box center [600, 369] width 369 height 232
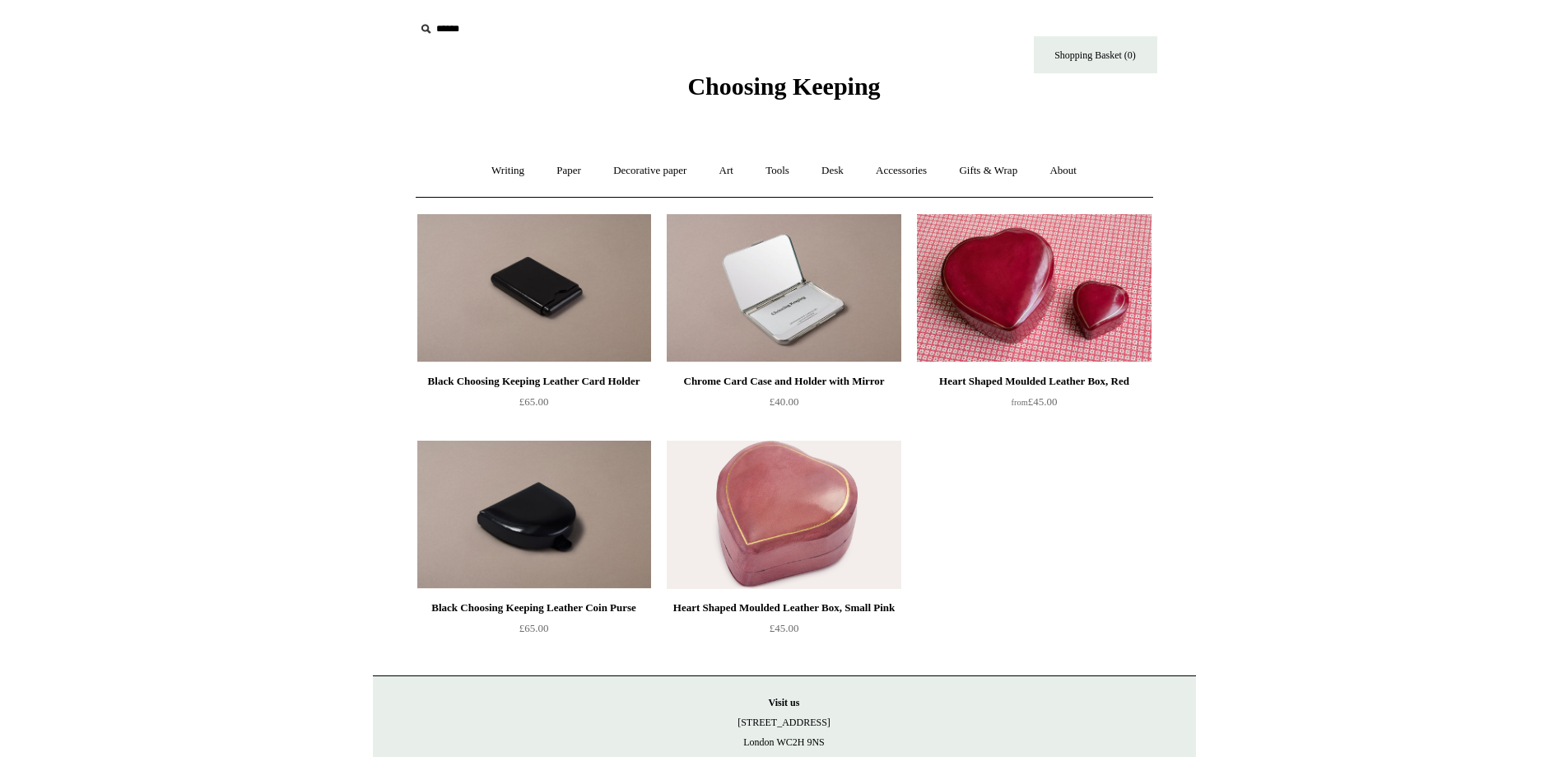
click at [874, 89] on span "Choosing Keeping" at bounding box center [783, 86] width 193 height 27
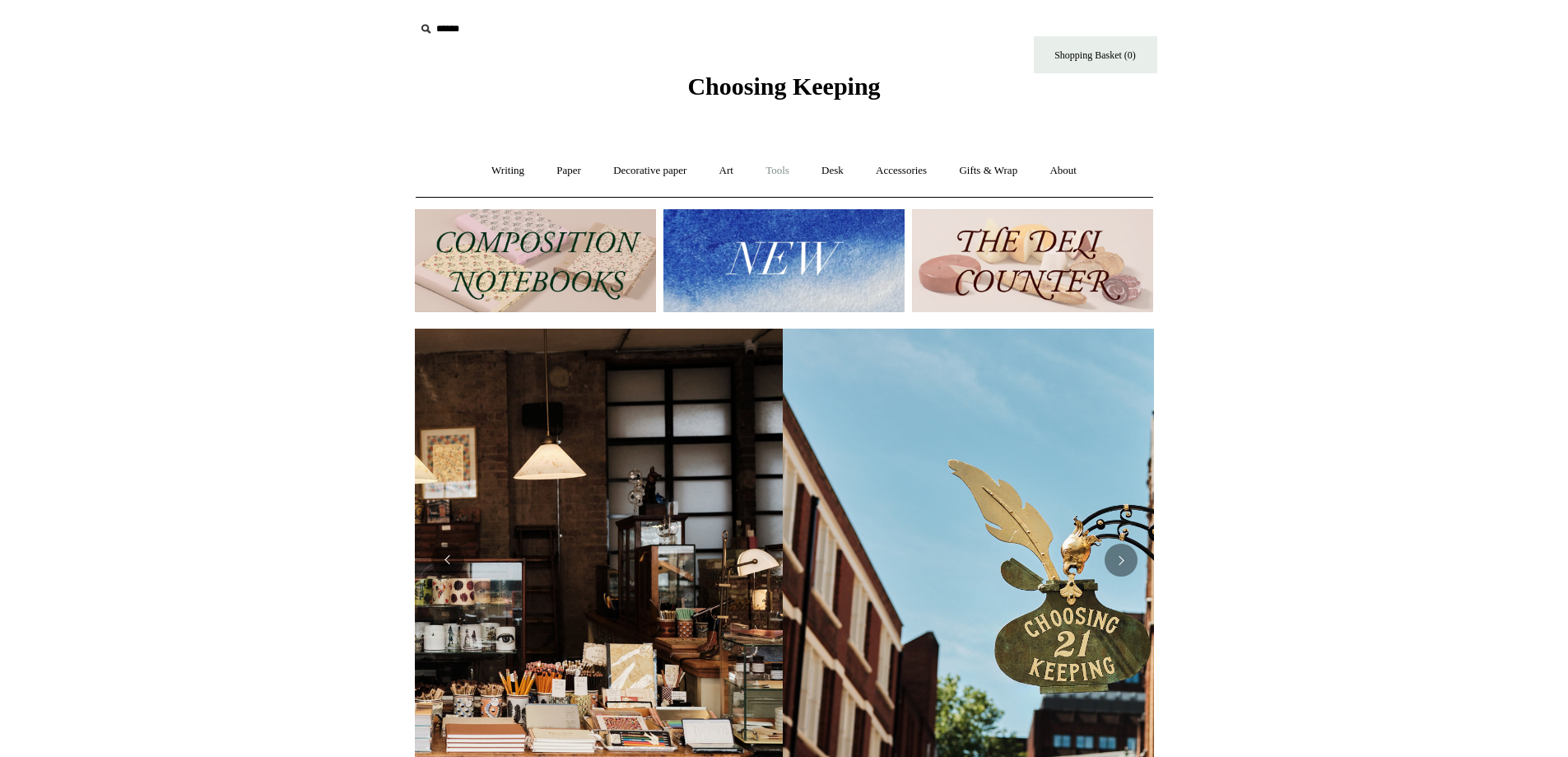
scroll to position [0, 58]
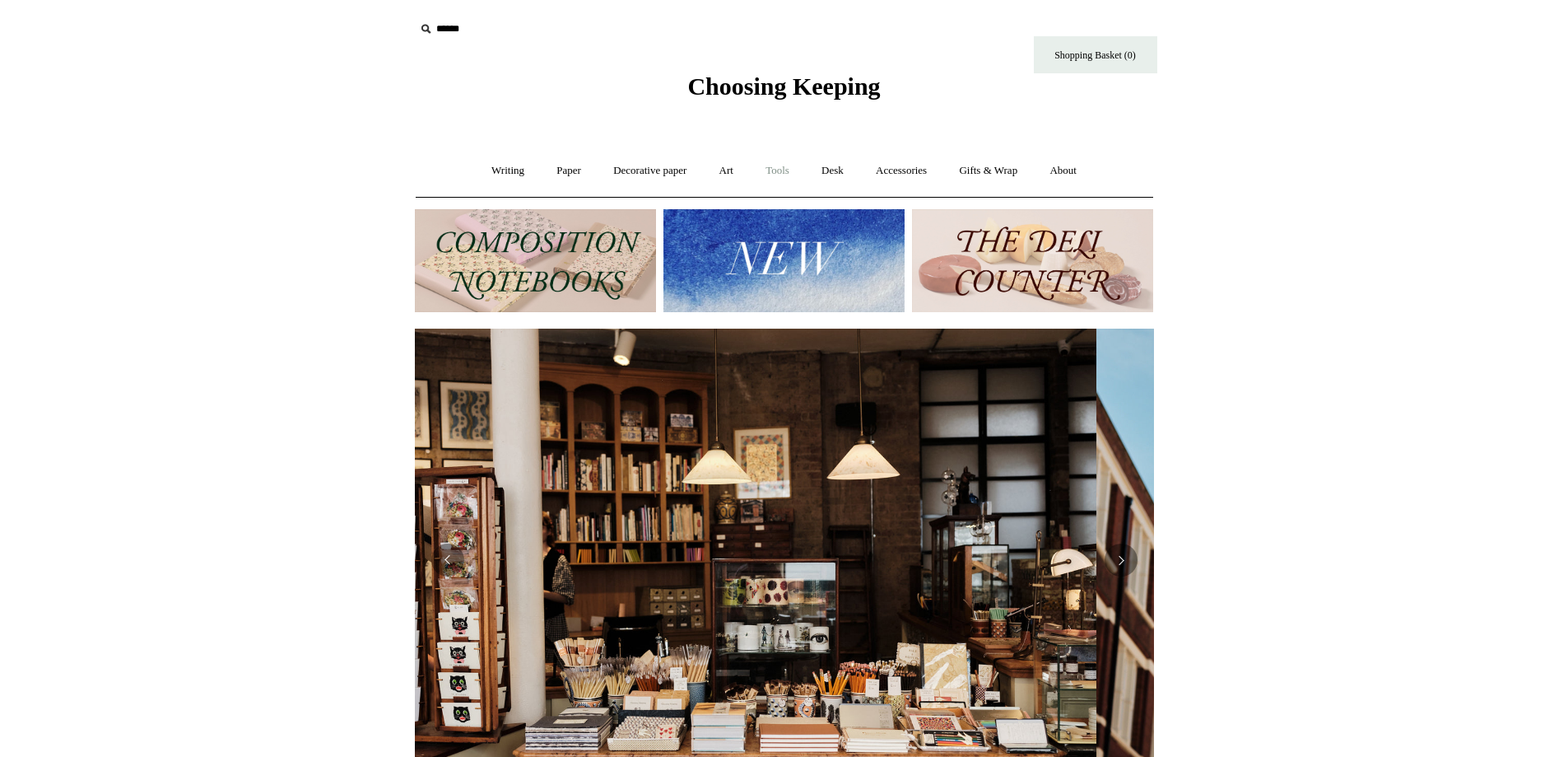
click at [784, 176] on link "Tools +" at bounding box center [777, 171] width 53 height 43
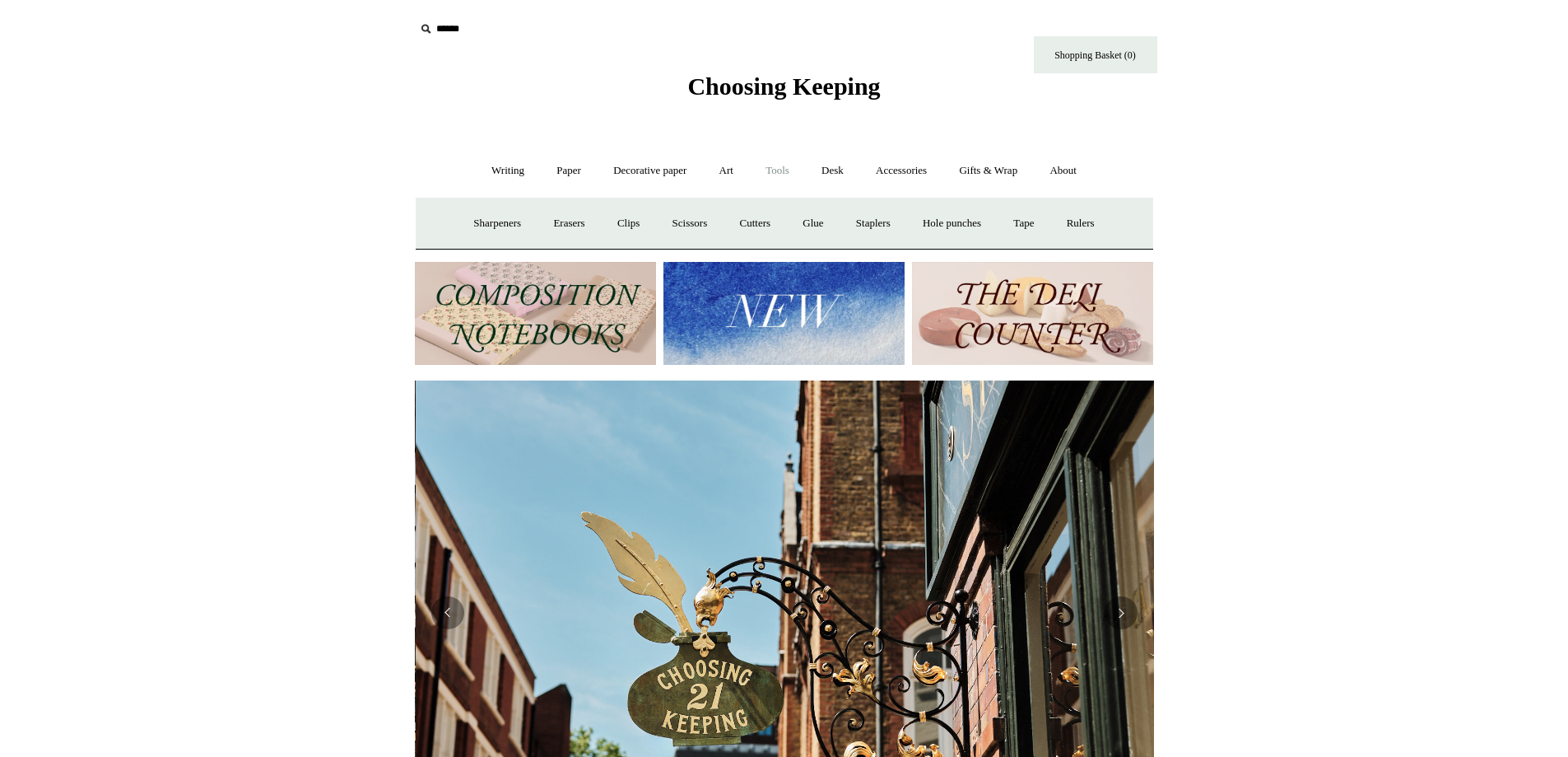
scroll to position [0, 740]
click at [727, 177] on link "Art +" at bounding box center [726, 171] width 43 height 43
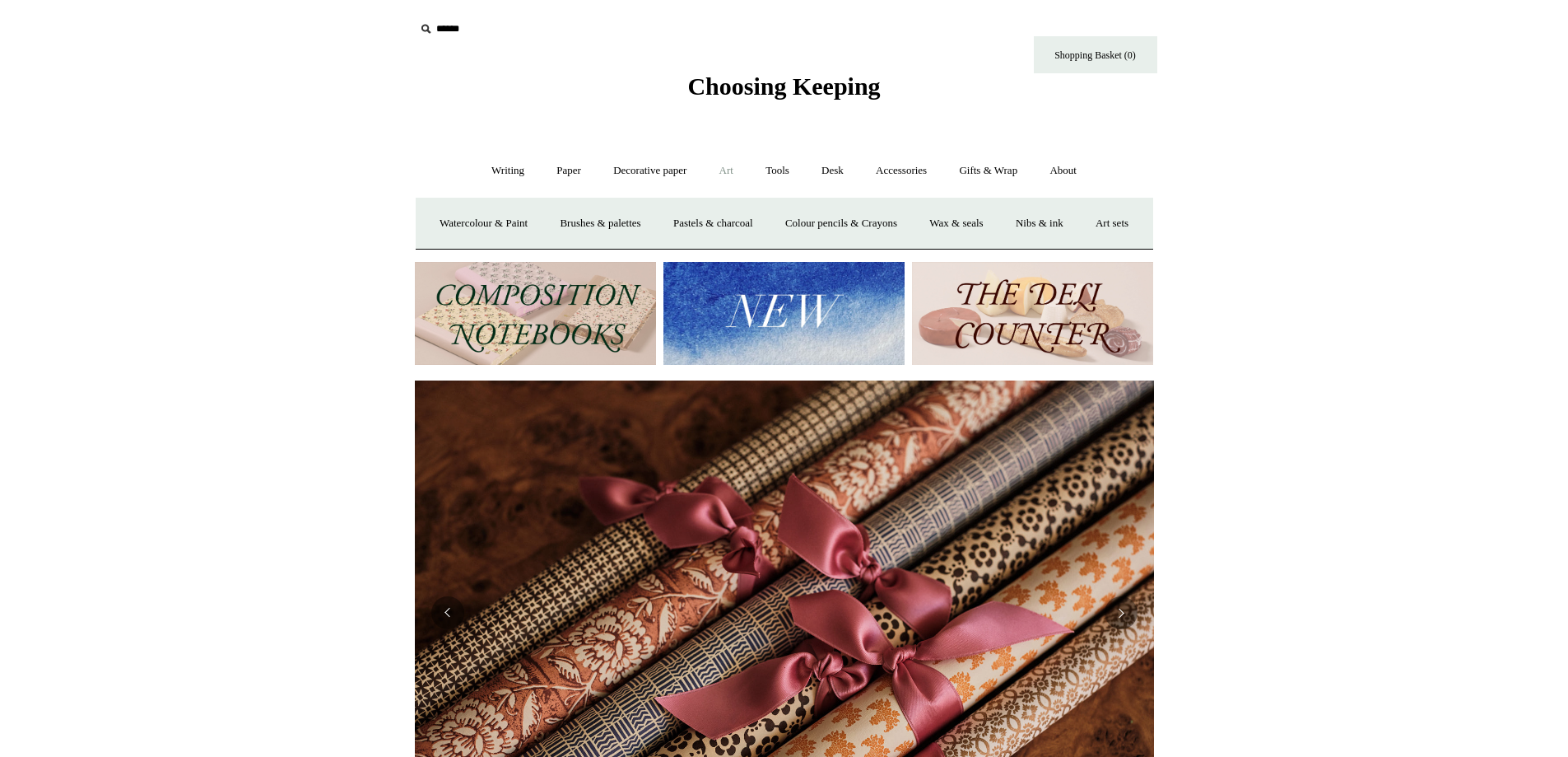
scroll to position [0, 1478]
click at [888, 169] on link "Accessories +" at bounding box center [901, 171] width 80 height 43
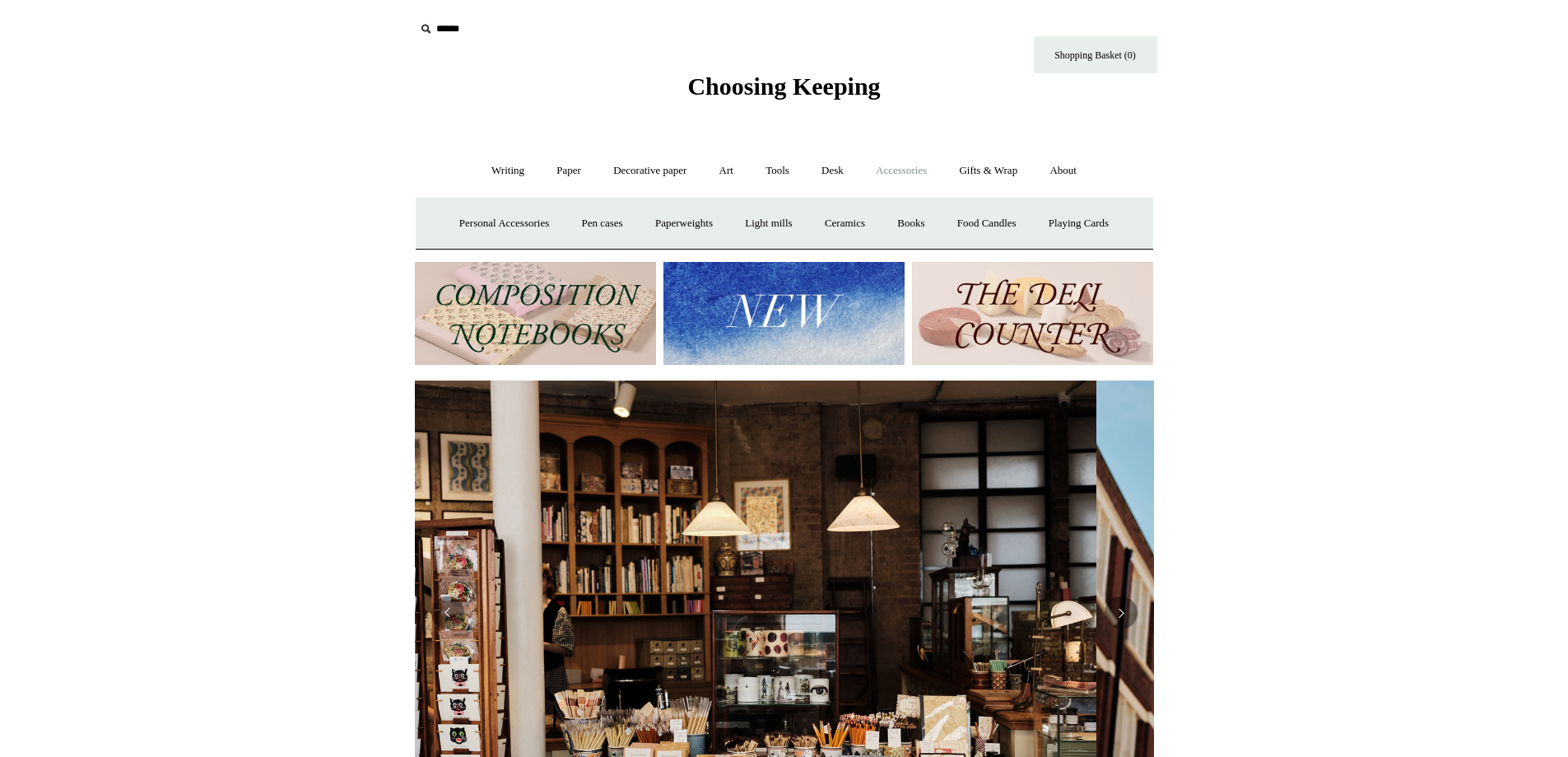
scroll to position [0, 0]
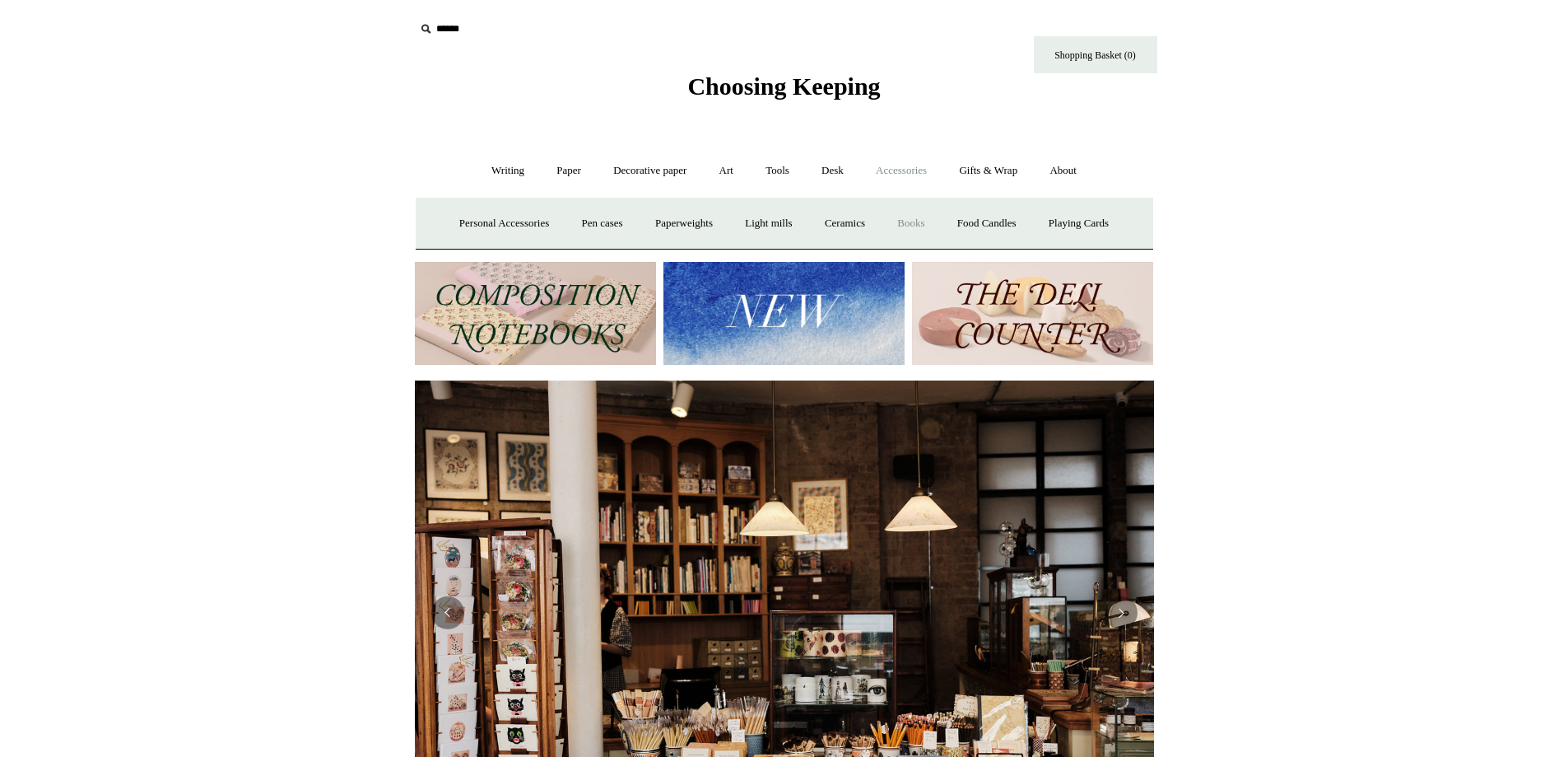
click at [924, 221] on link "Books" at bounding box center [911, 223] width 57 height 43
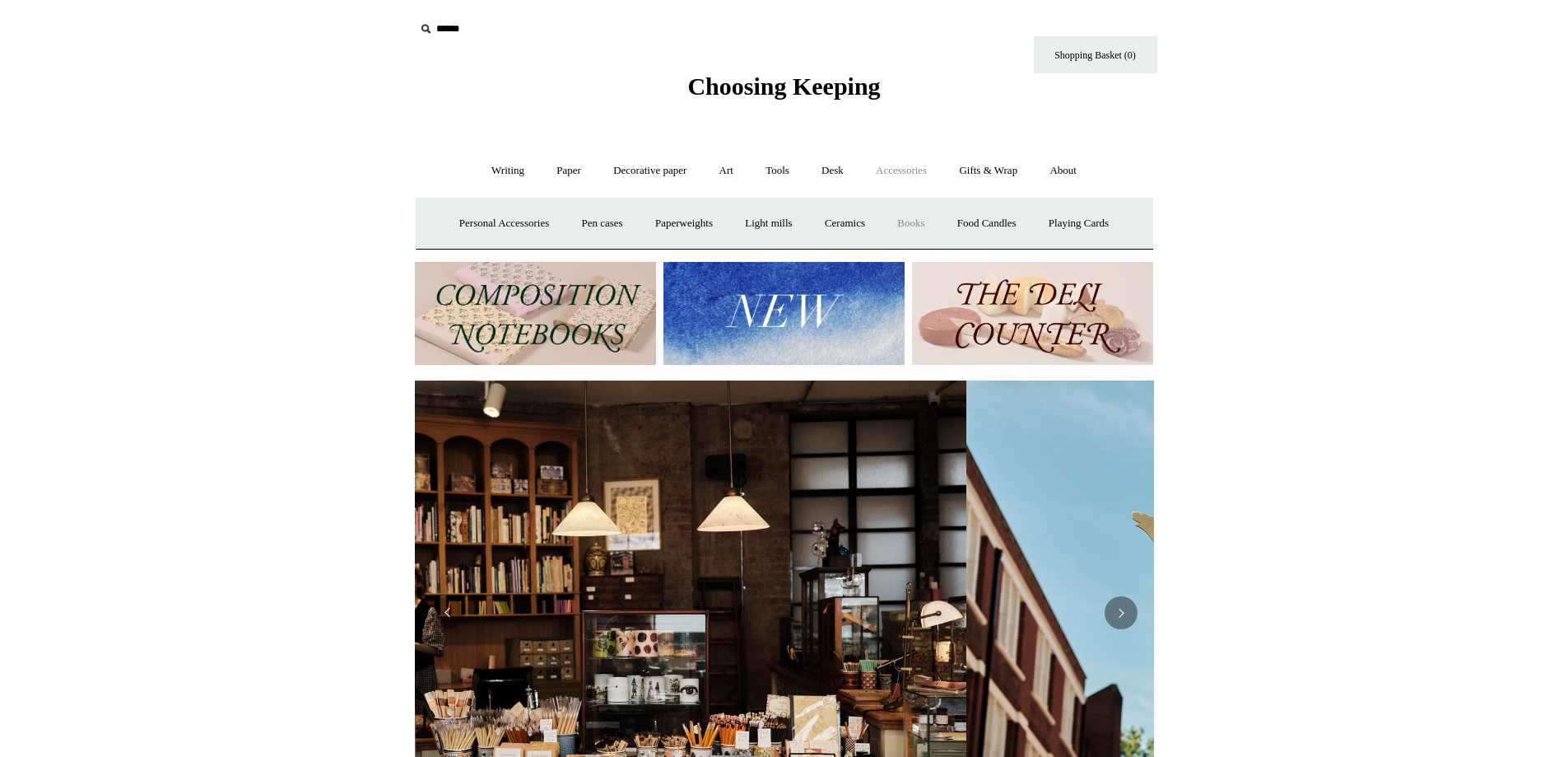
scroll to position [0, 633]
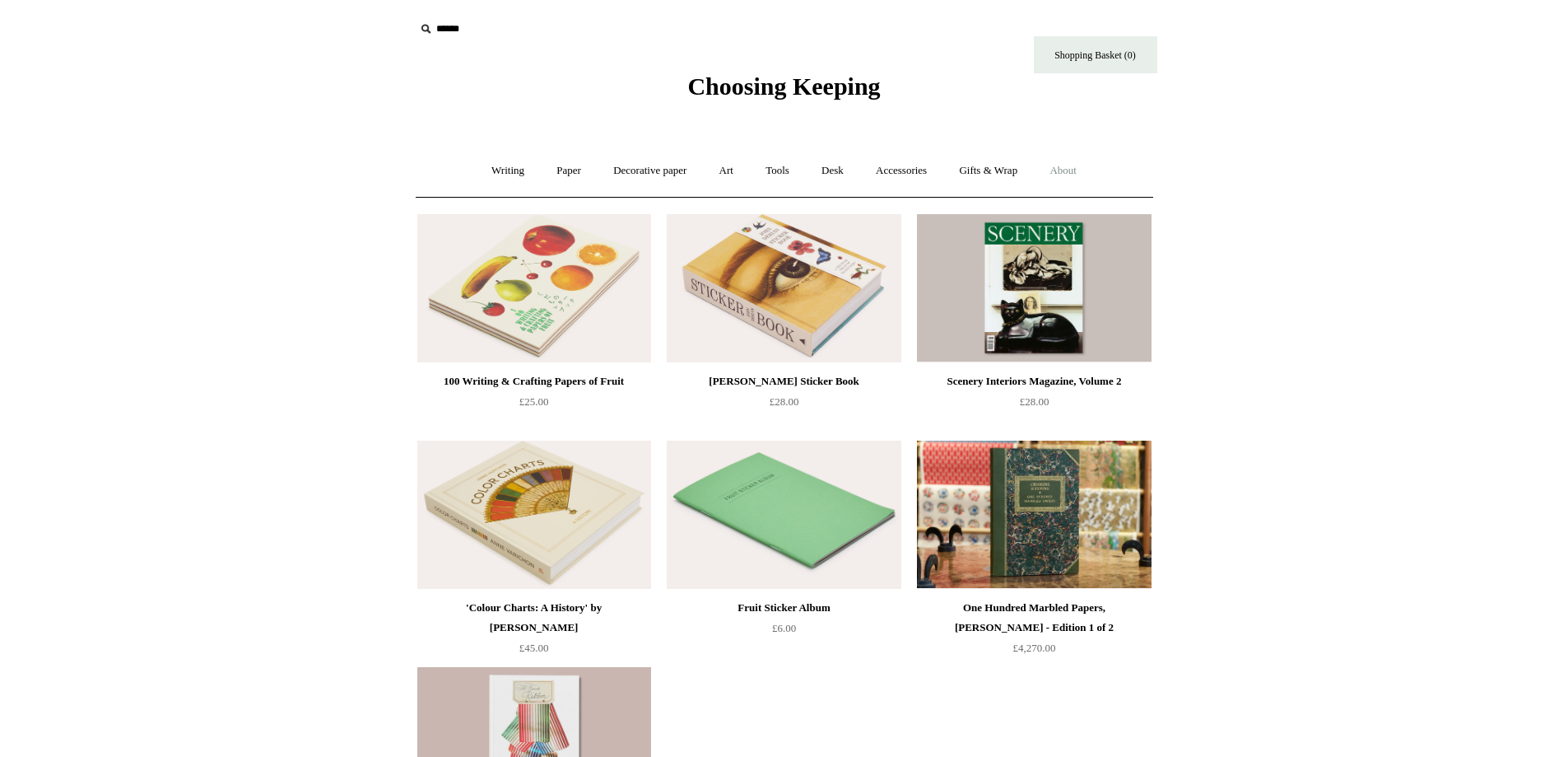
click at [1082, 172] on link "About +" at bounding box center [1063, 171] width 57 height 43
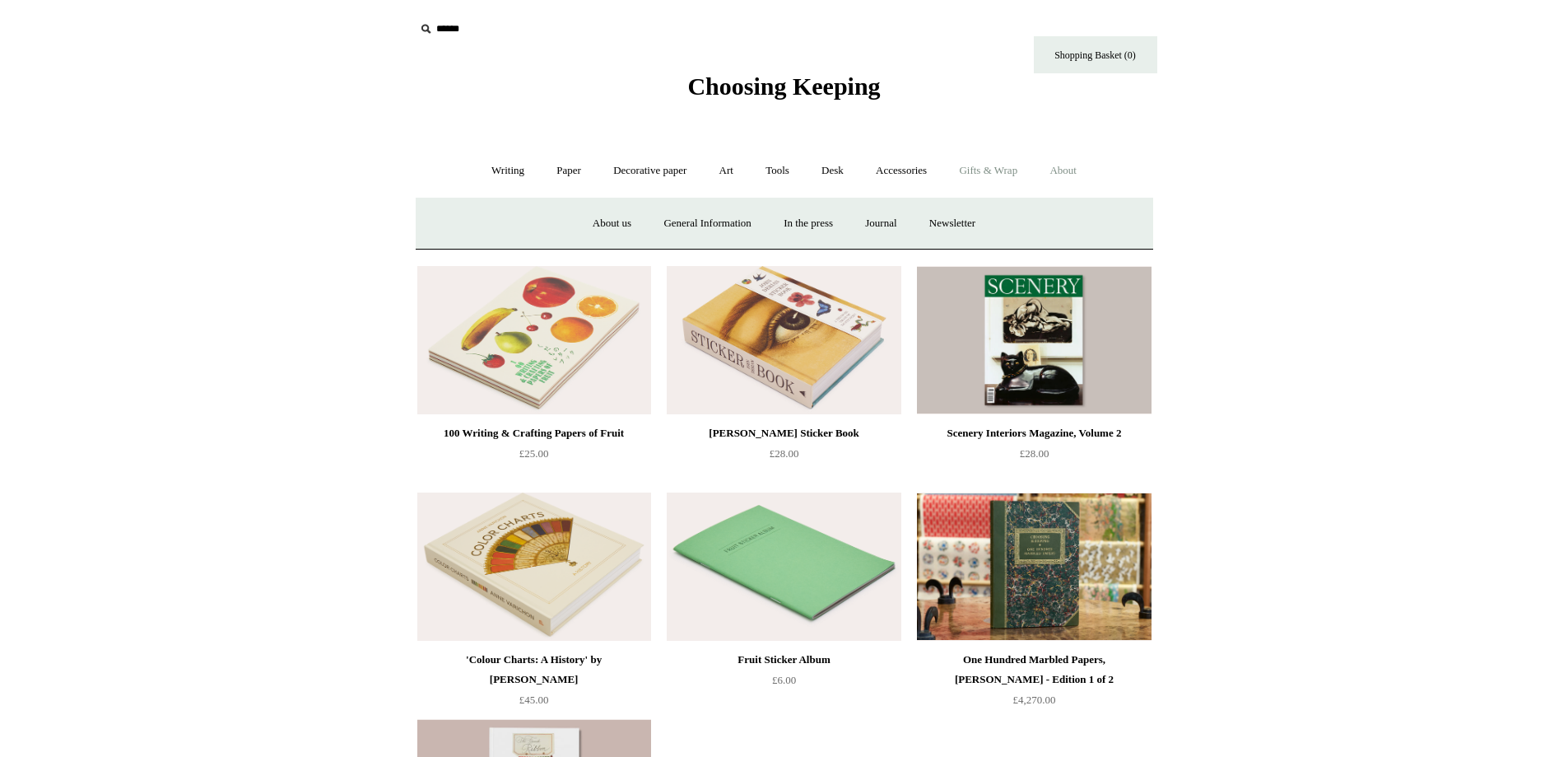
click at [1020, 170] on link "Gifts & Wrap +" at bounding box center [987, 171] width 88 height 43
click at [1030, 216] on link "Gifts +" at bounding box center [1016, 223] width 51 height 43
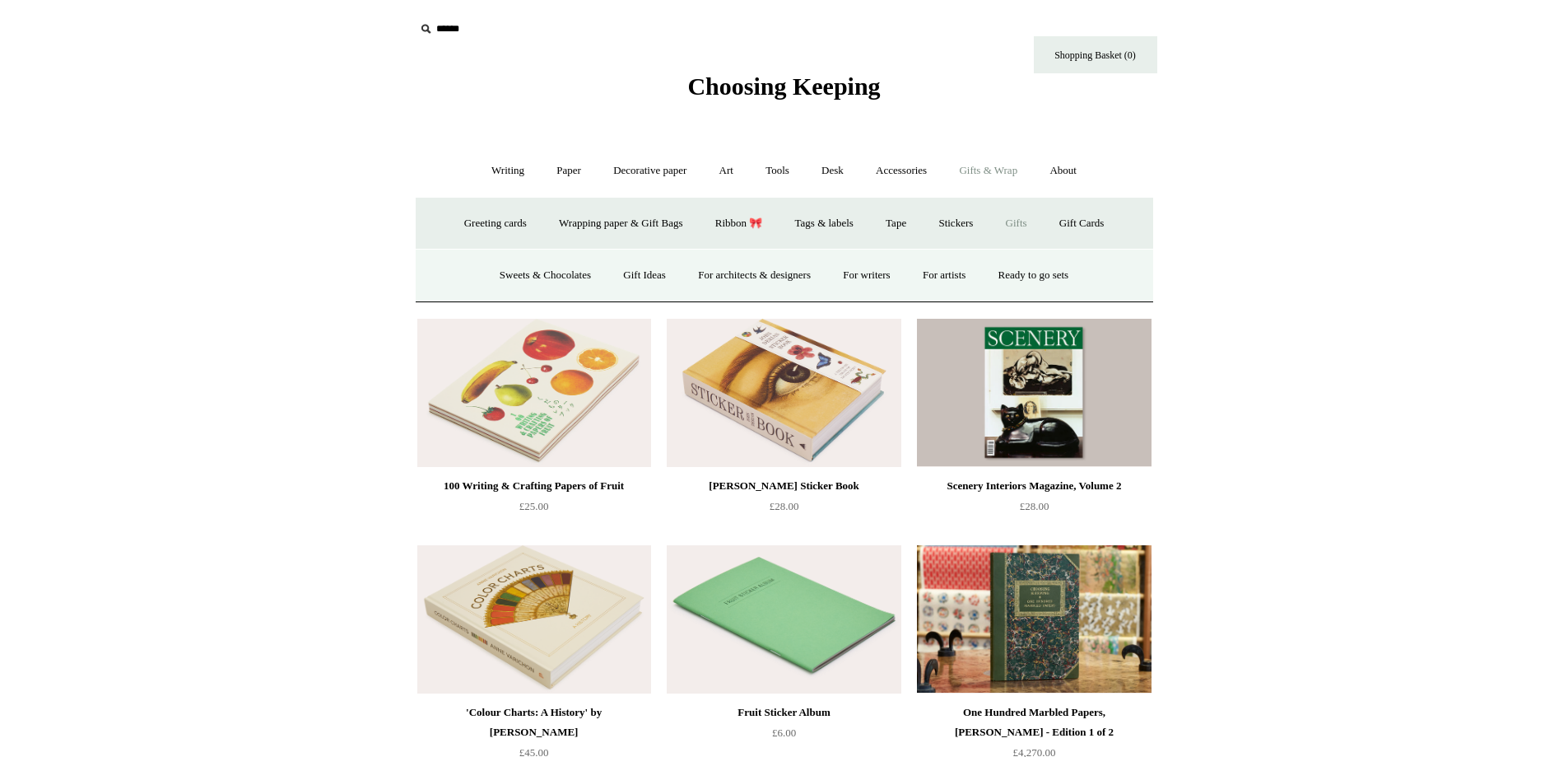
click at [474, 30] on input "text" at bounding box center [516, 29] width 203 height 31
type input "**********"
click at [594, 14] on input "*" at bounding box center [602, 28] width 16 height 29
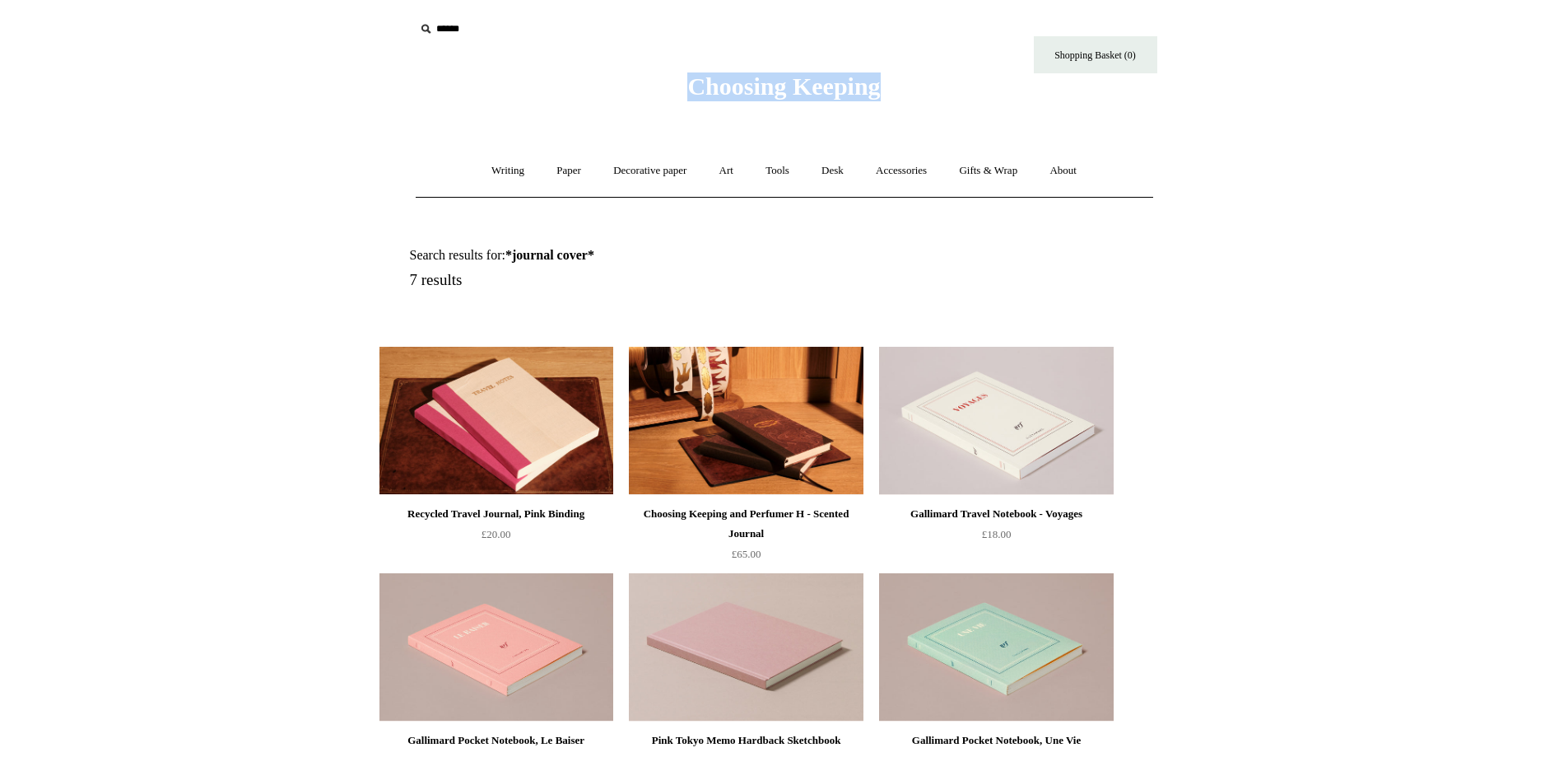
drag, startPoint x: 921, startPoint y: 90, endPoint x: 655, endPoint y: 95, distance: 266.0
click at [655, 95] on div "Choosing Keeping" at bounding box center [784, 51] width 823 height 101
copy span "Choosing Keeping"
